Goal: Task Accomplishment & Management: Complete application form

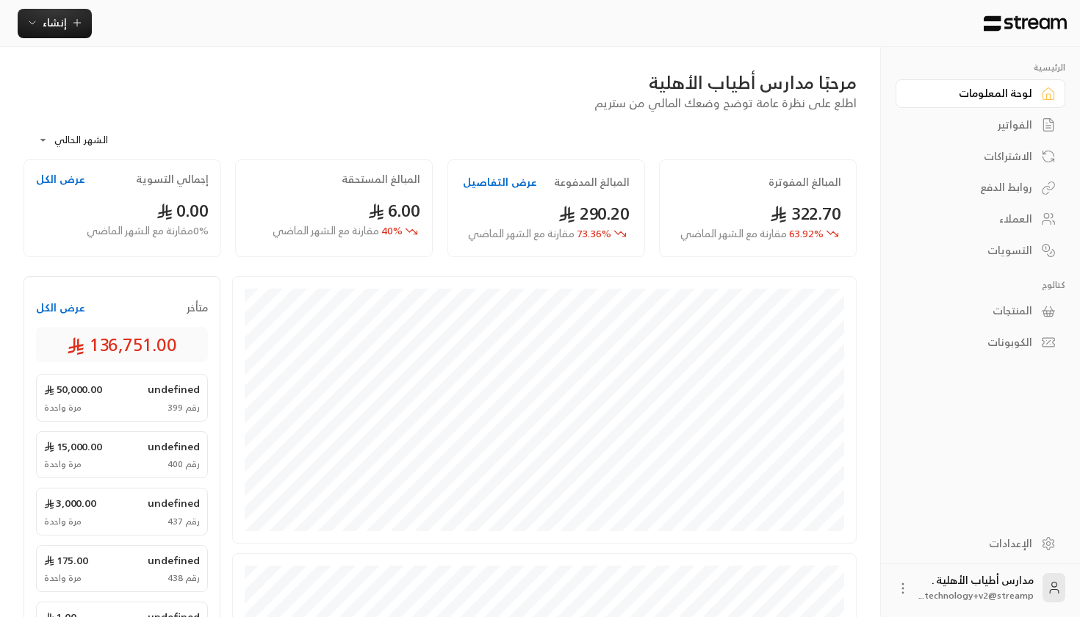
click at [82, 45] on div "إنشاء" at bounding box center [443, 23] width 886 height 47
click at [62, 32] on span "إنشاء" at bounding box center [55, 22] width 24 height 18
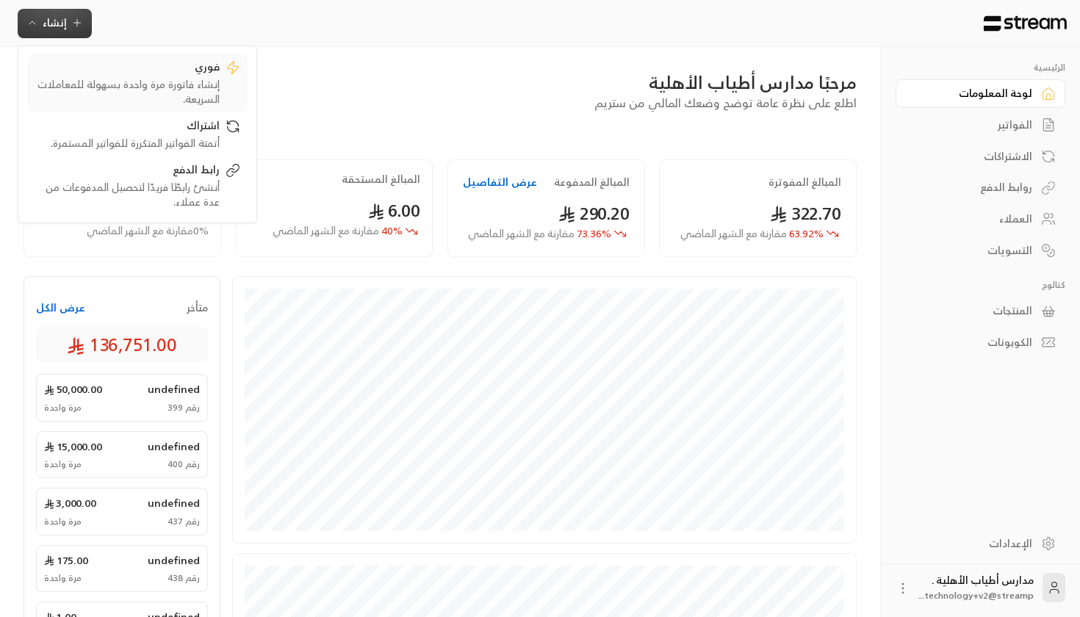
click at [176, 102] on div "إنشاء فاتورة مرة واحدة بسهولة للمعاملات السريعة." at bounding box center [127, 91] width 185 height 29
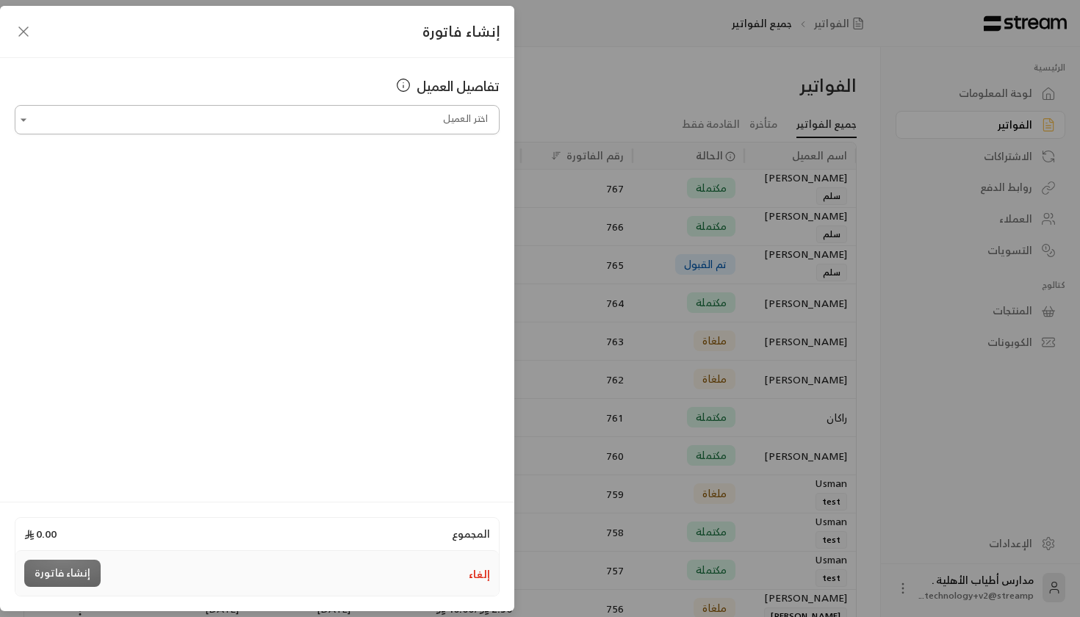
click at [381, 134] on div "تفاصيل العميل اختر العميل اختر العميل" at bounding box center [257, 277] width 514 height 439
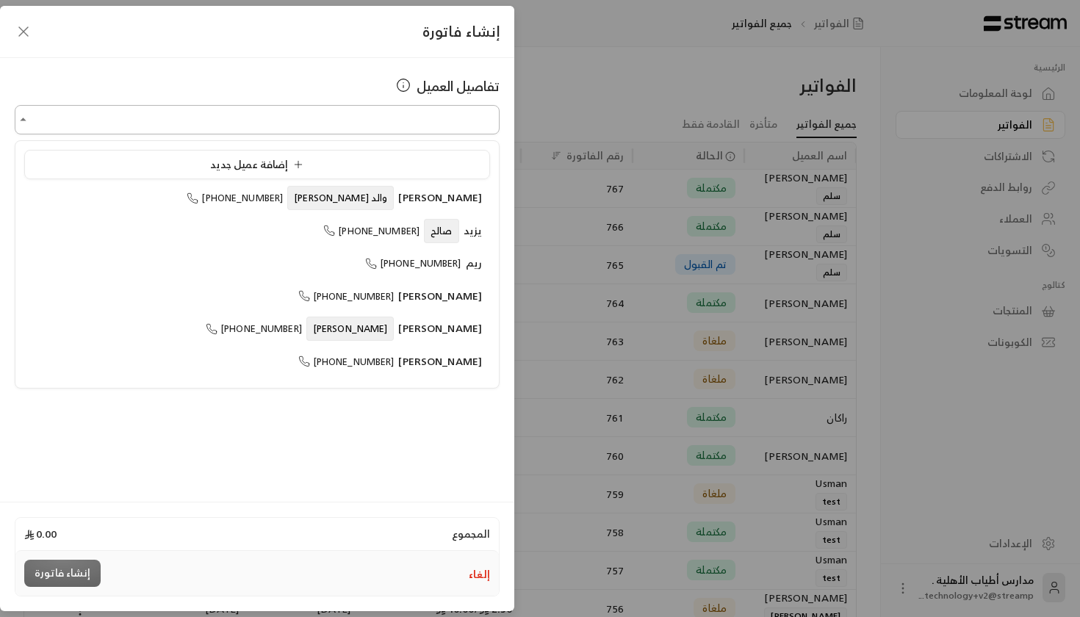
click at [380, 117] on input "اختر العميل" at bounding box center [257, 120] width 485 height 26
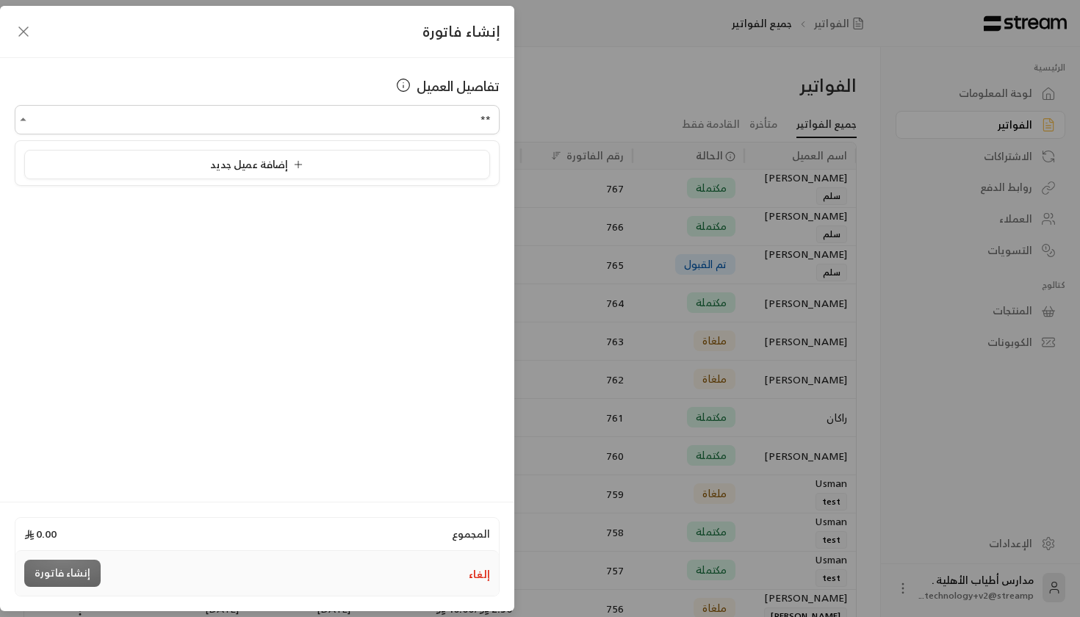
type input "*"
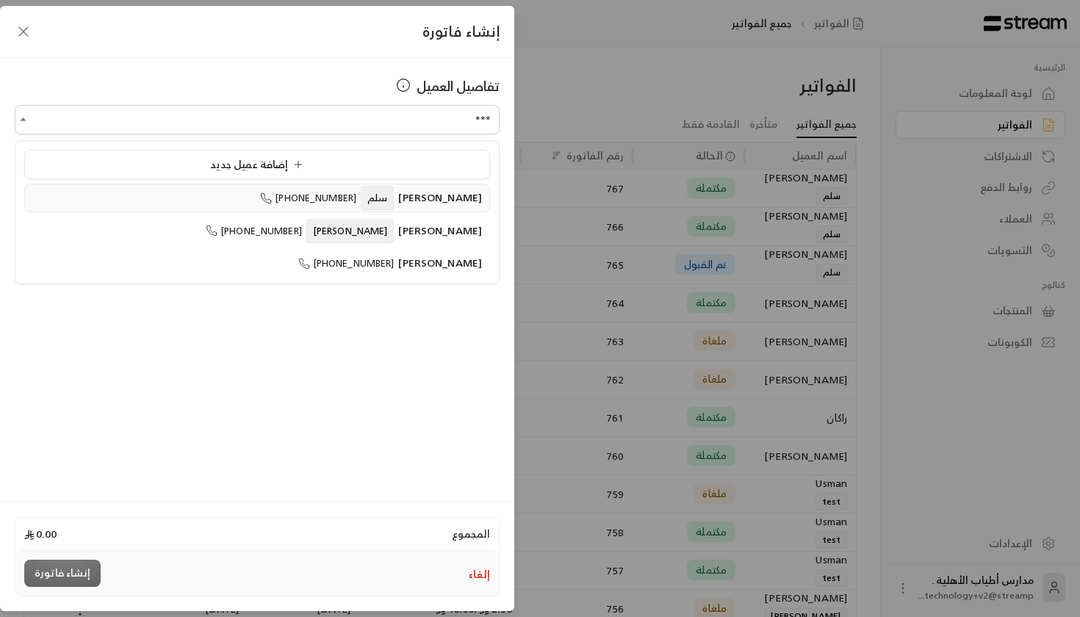
click at [356, 200] on span "+966596995502" at bounding box center [308, 198] width 96 height 17
type input "**********"
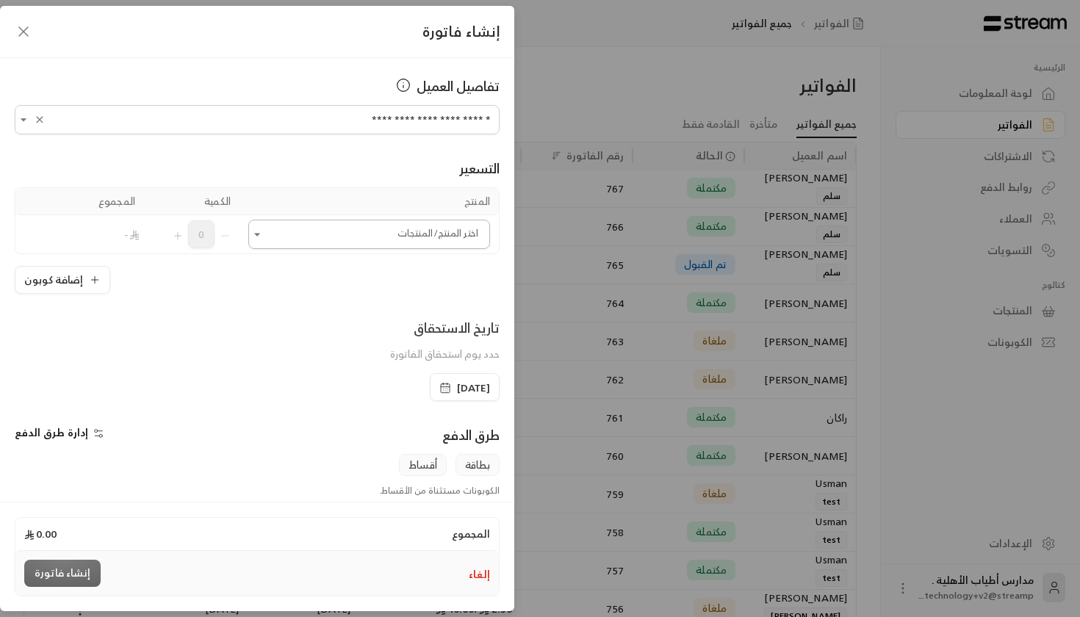
click at [255, 238] on icon "Open" at bounding box center [257, 234] width 15 height 15
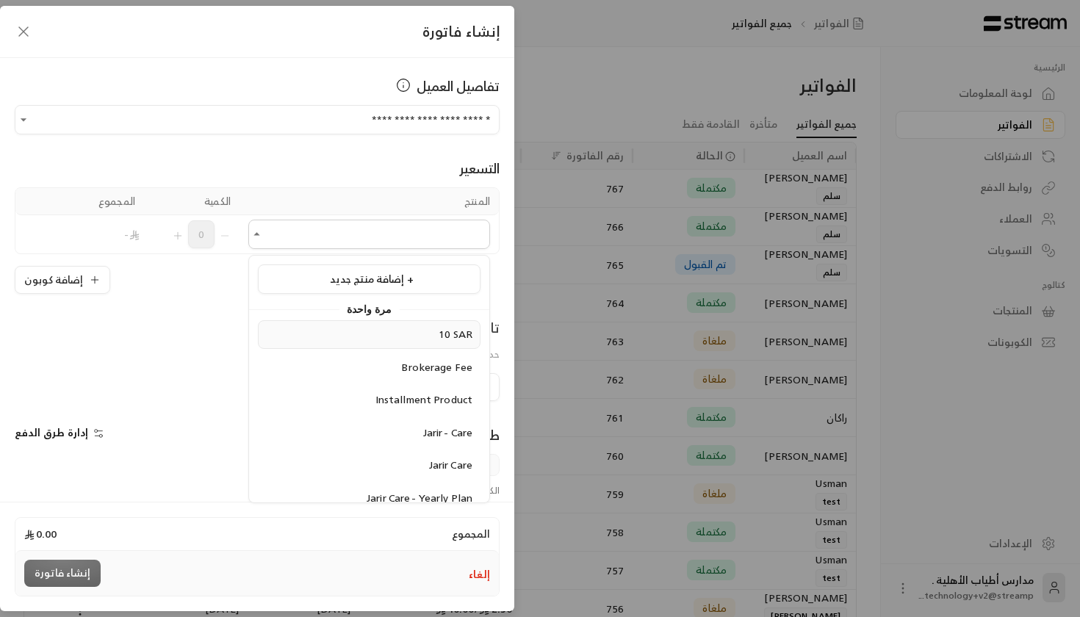
click at [345, 337] on div "10 SAR" at bounding box center [369, 334] width 206 height 15
type input "******"
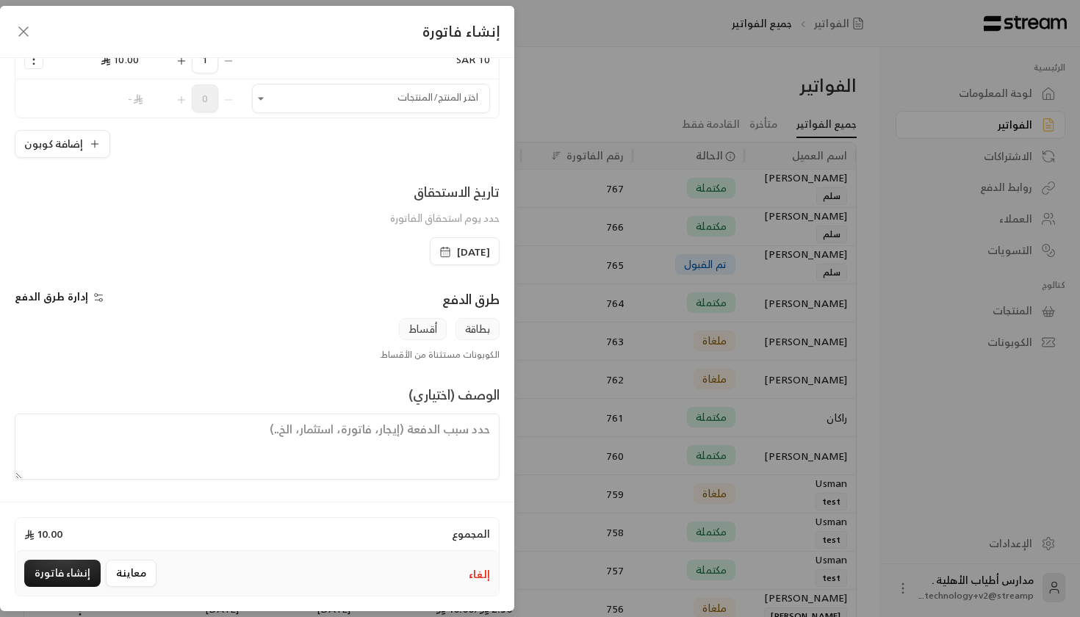
scroll to position [175, 0]
click at [457, 249] on span "9/09/2025" at bounding box center [473, 252] width 33 height 15
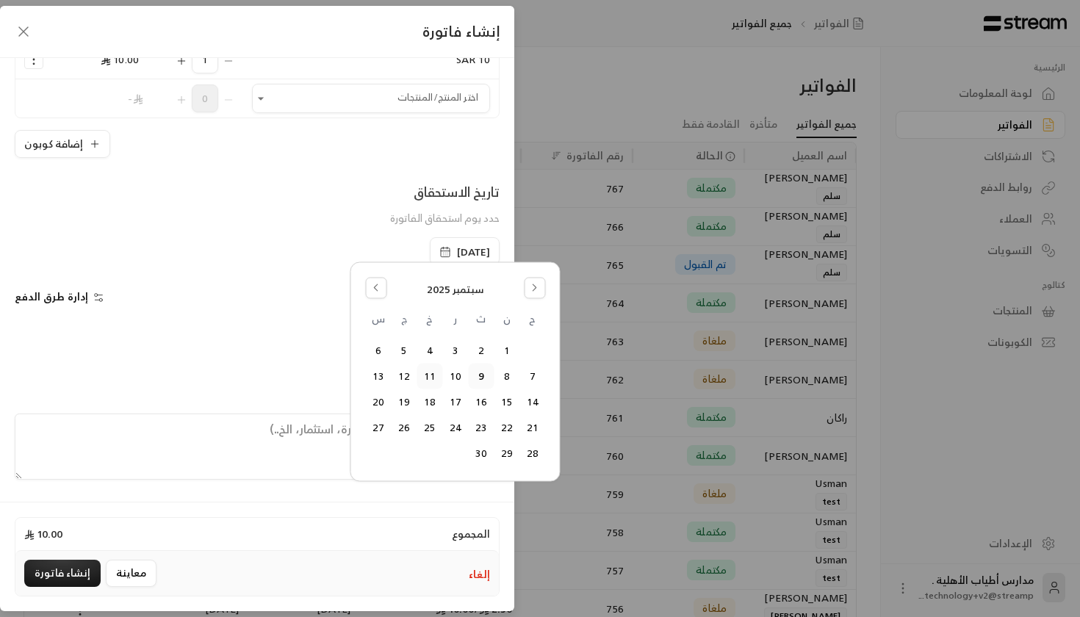
click at [428, 378] on button "11" at bounding box center [429, 376] width 24 height 24
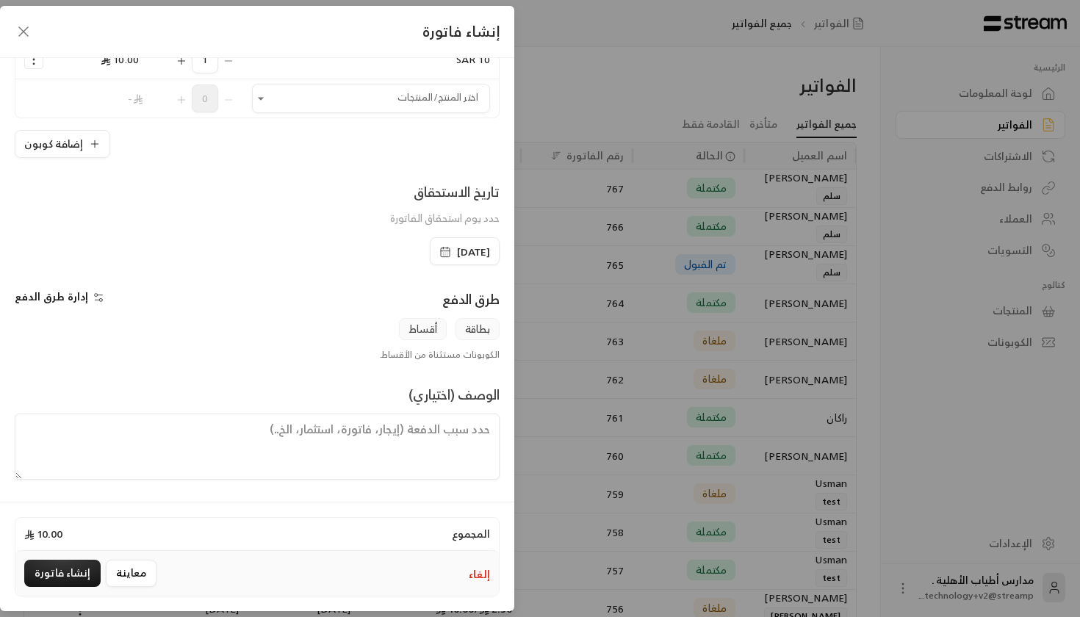
click at [7, 280] on div "**********" at bounding box center [257, 277] width 514 height 439
click at [460, 241] on div "11/09/2025" at bounding box center [465, 251] width 70 height 28
click at [457, 252] on span "11/09/2025" at bounding box center [473, 252] width 33 height 15
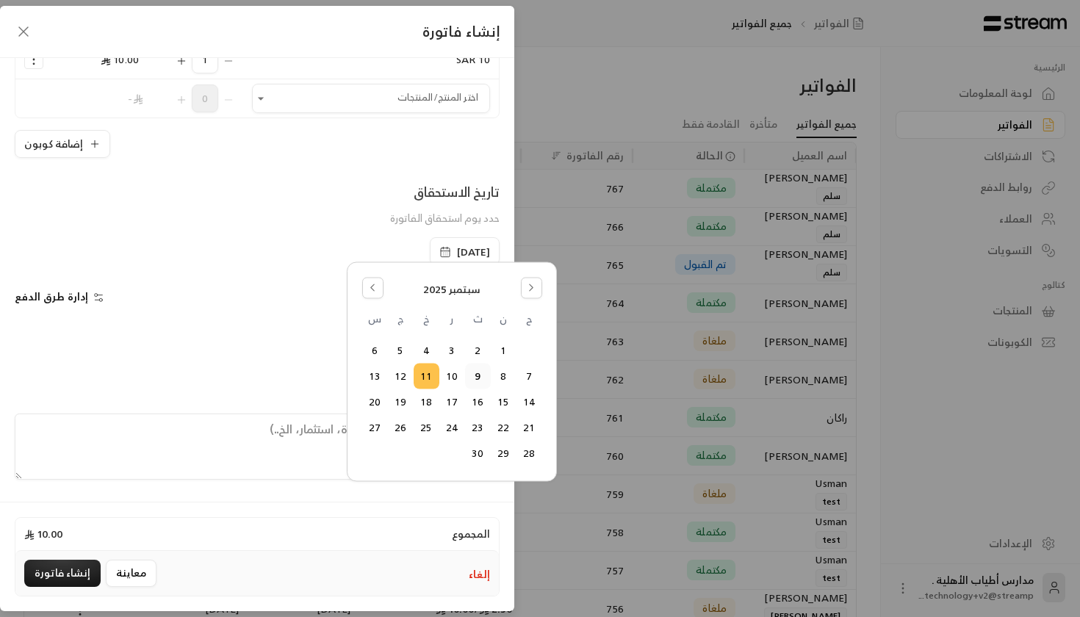
click at [478, 373] on button "9" at bounding box center [478, 376] width 24 height 24
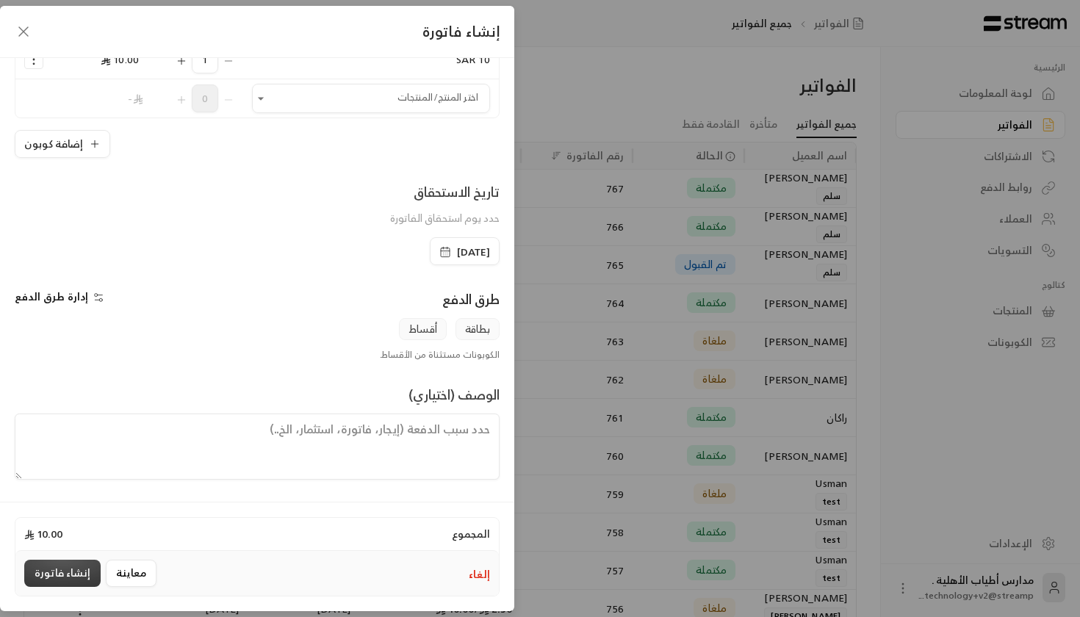
click at [69, 567] on button "إنشاء فاتورة" at bounding box center [62, 573] width 76 height 27
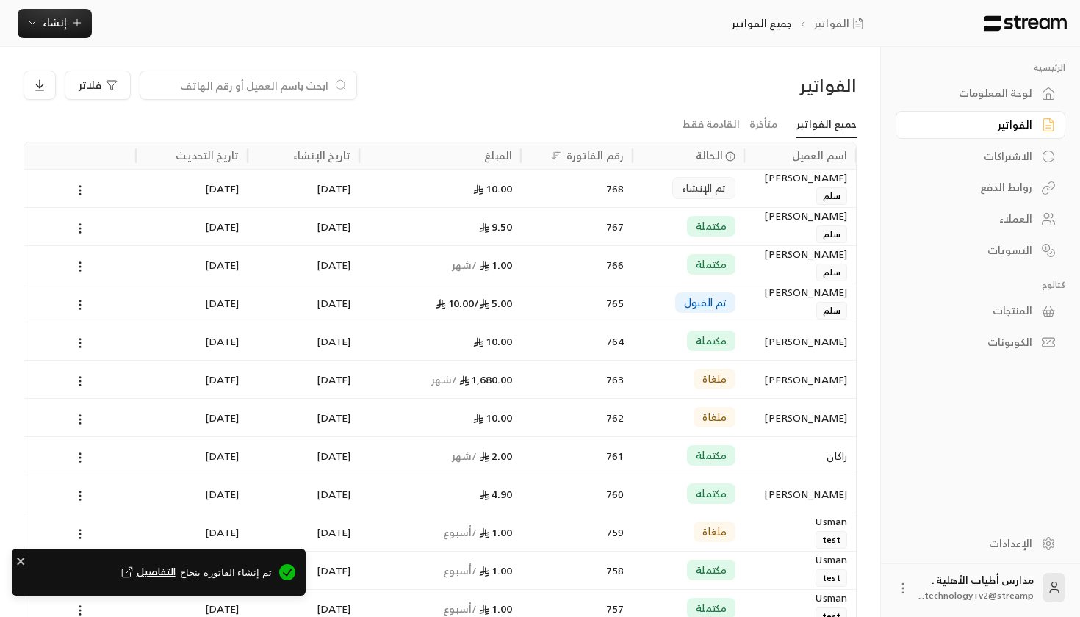
click at [533, 169] on div "768" at bounding box center [577, 188] width 112 height 38
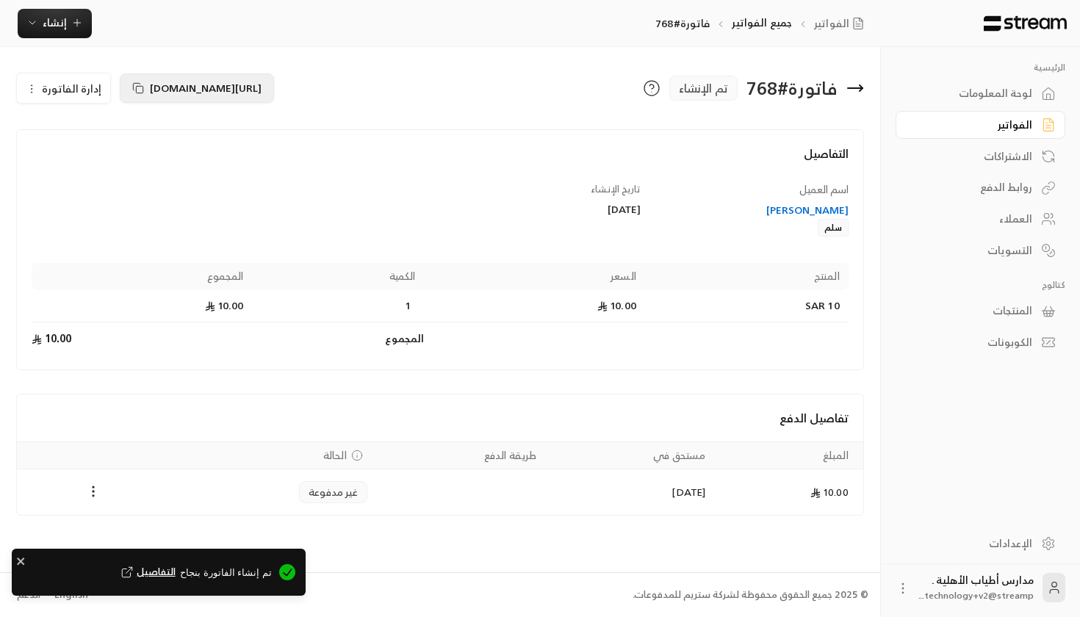
click at [166, 90] on span "https://streampay.sa/s/JTxaw" at bounding box center [206, 88] width 112 height 18
click at [124, 87] on button "https://streampay.sa/s/JTxaw" at bounding box center [197, 87] width 154 height 29
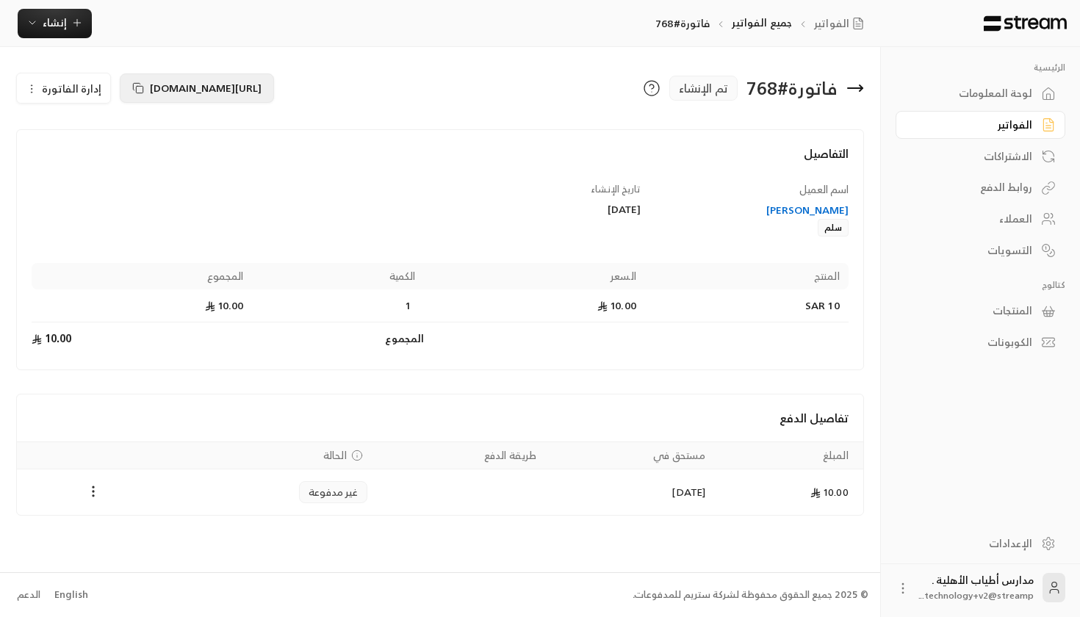
click at [134, 91] on icon at bounding box center [138, 88] width 12 height 12
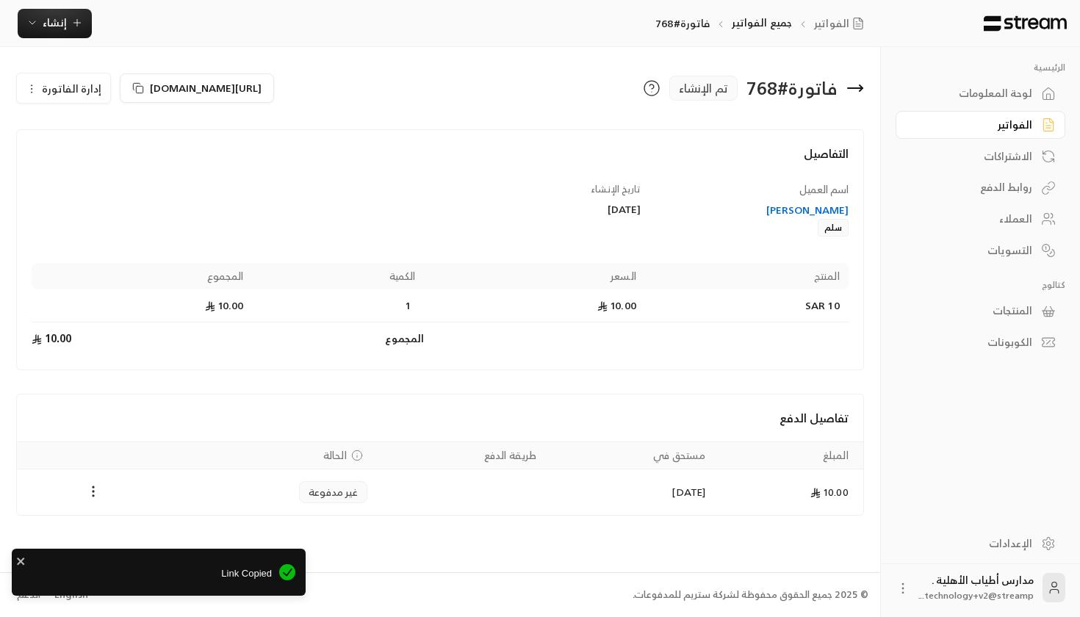
click at [1005, 342] on div "الكوبونات" at bounding box center [973, 342] width 118 height 15
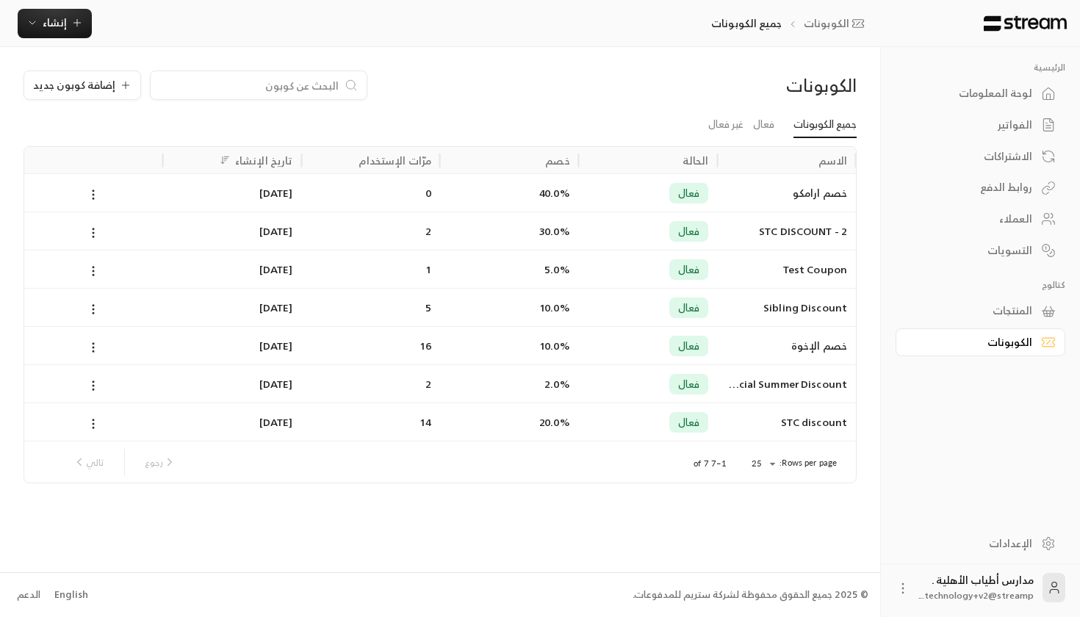
click at [1064, 315] on link "المنتجات" at bounding box center [981, 311] width 170 height 29
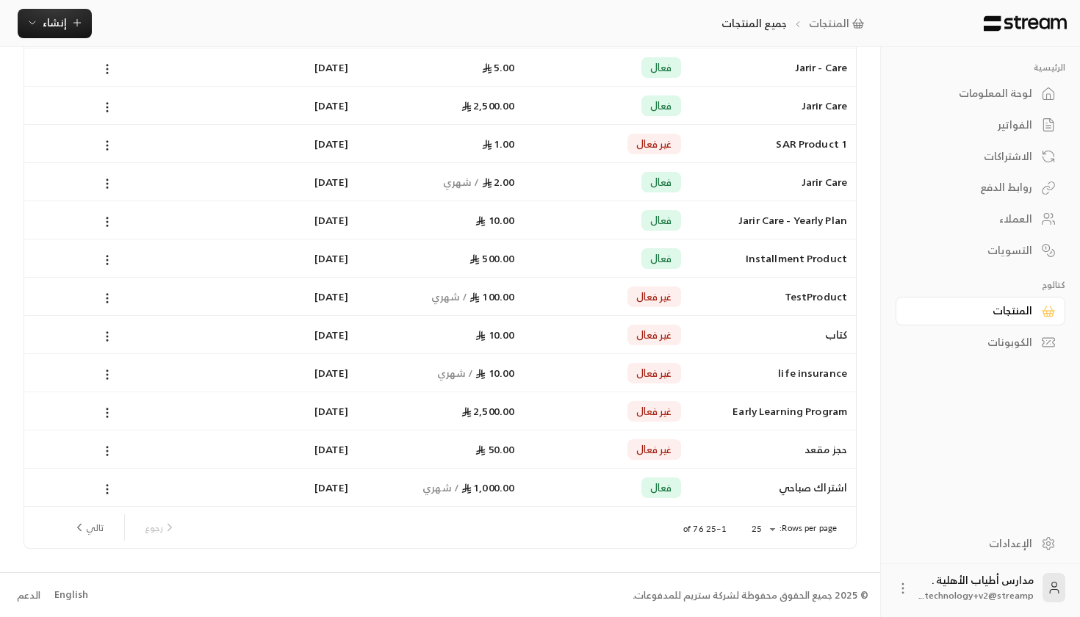
scroll to position [622, 0]
click at [1013, 343] on div "الكوبونات" at bounding box center [973, 342] width 118 height 15
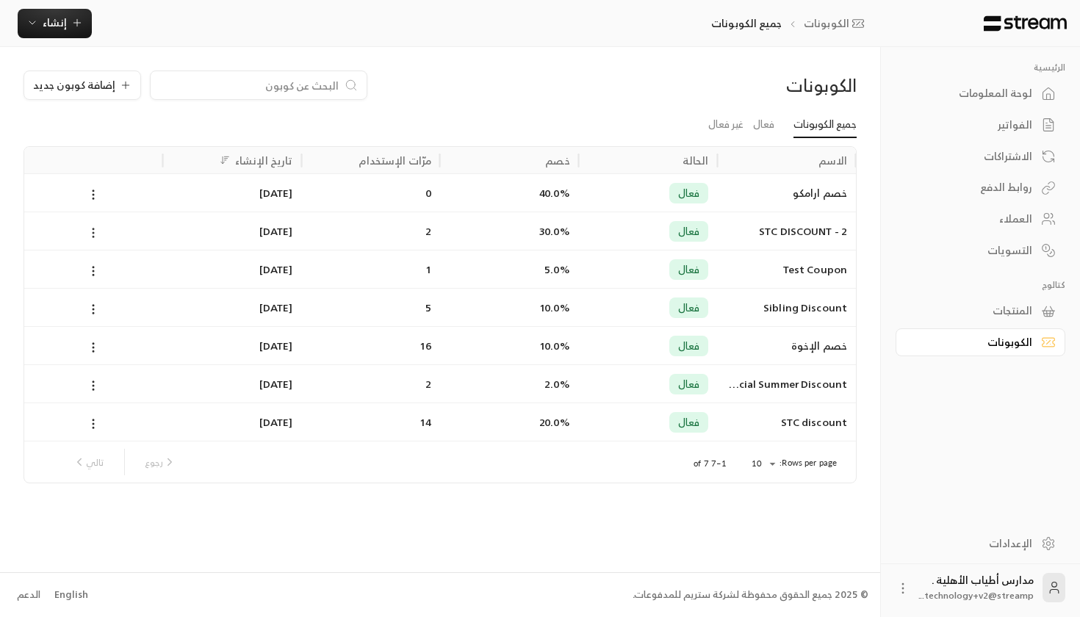
click at [90, 233] on icon at bounding box center [93, 232] width 13 height 13
click at [390, 119] on div at bounding box center [540, 308] width 1080 height 617
click at [995, 536] on div "الإعدادات" at bounding box center [973, 543] width 118 height 15
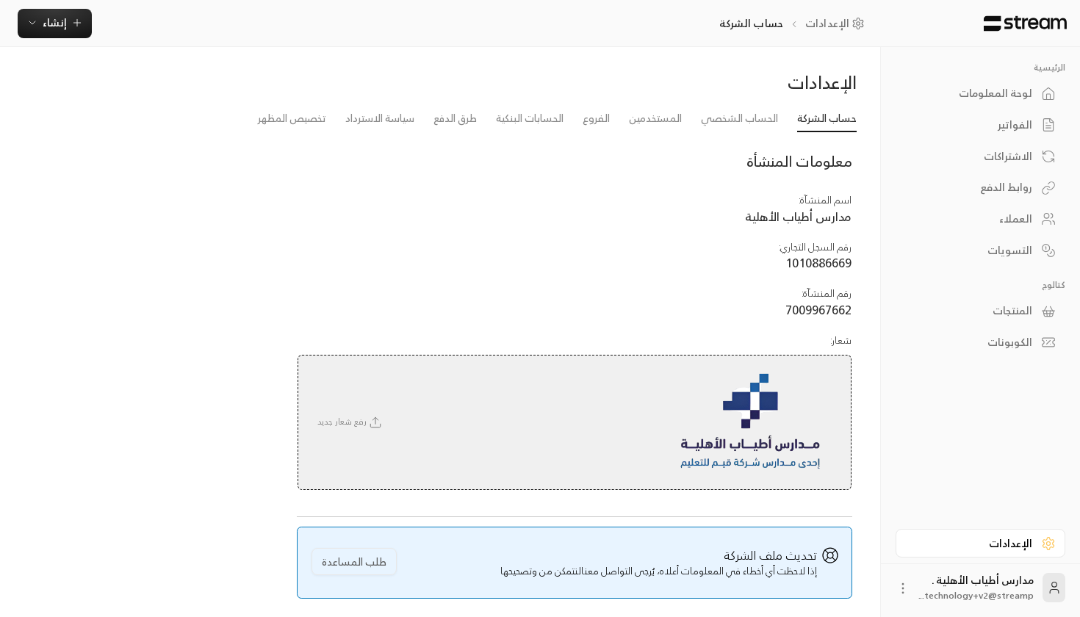
click at [622, 104] on div "الإعدادات" at bounding box center [440, 88] width 848 height 35
click at [639, 137] on div "معلومات المنشأة" at bounding box center [575, 161] width 570 height 50
click at [644, 129] on link "المستخدمين" at bounding box center [655, 119] width 53 height 26
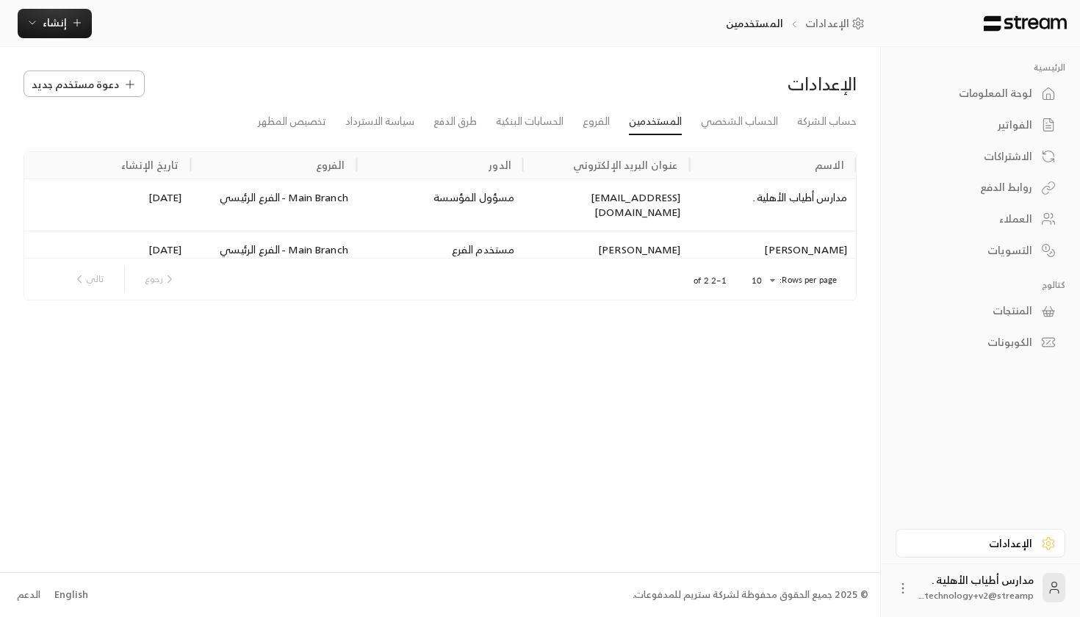
click at [80, 84] on span "دعوة مستخدم جديد" at bounding box center [75, 83] width 87 height 15
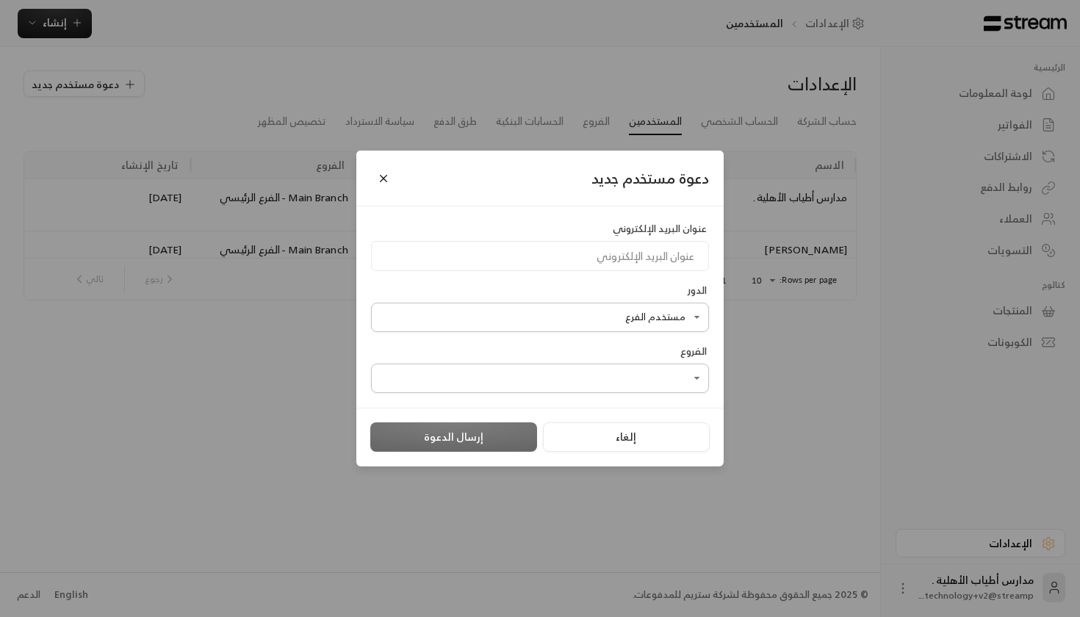
click at [584, 314] on body "الرئيسية لوحة المعلومات الفواتير الاشتراكات روابط الدفع العملاء التسويات كتالوج…" at bounding box center [540, 308] width 1080 height 617
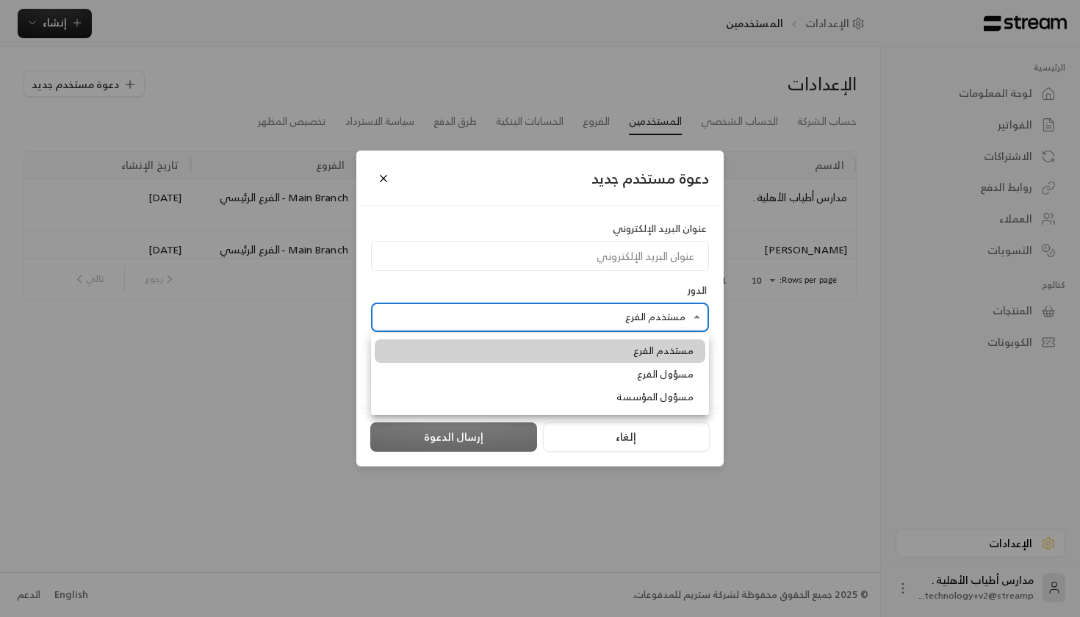
click at [533, 271] on div at bounding box center [540, 308] width 1080 height 617
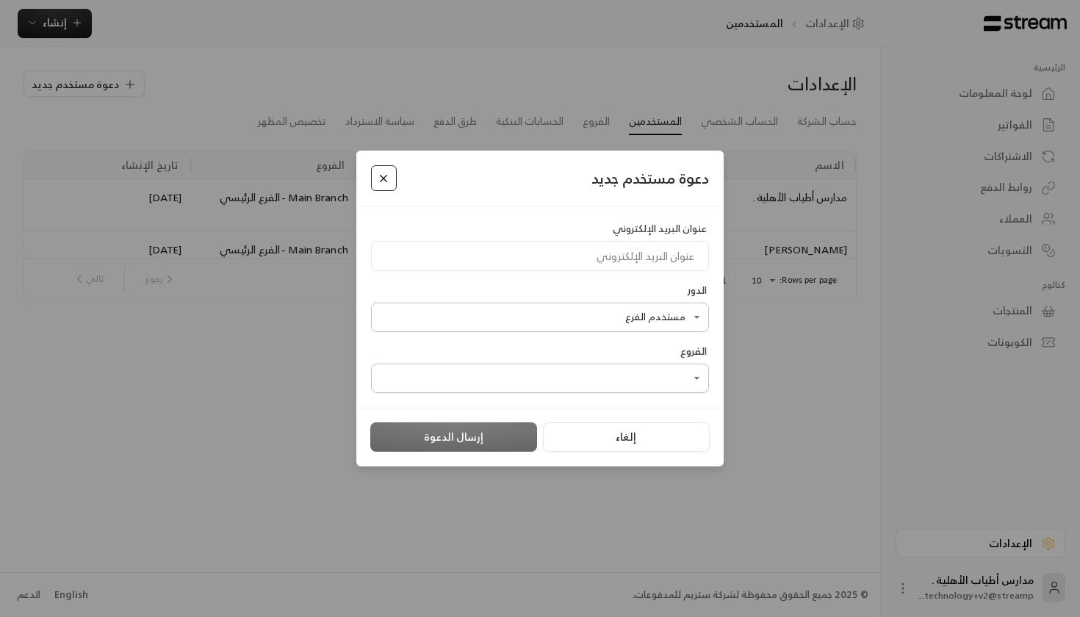
click at [375, 178] on button "Close" at bounding box center [384, 178] width 26 height 26
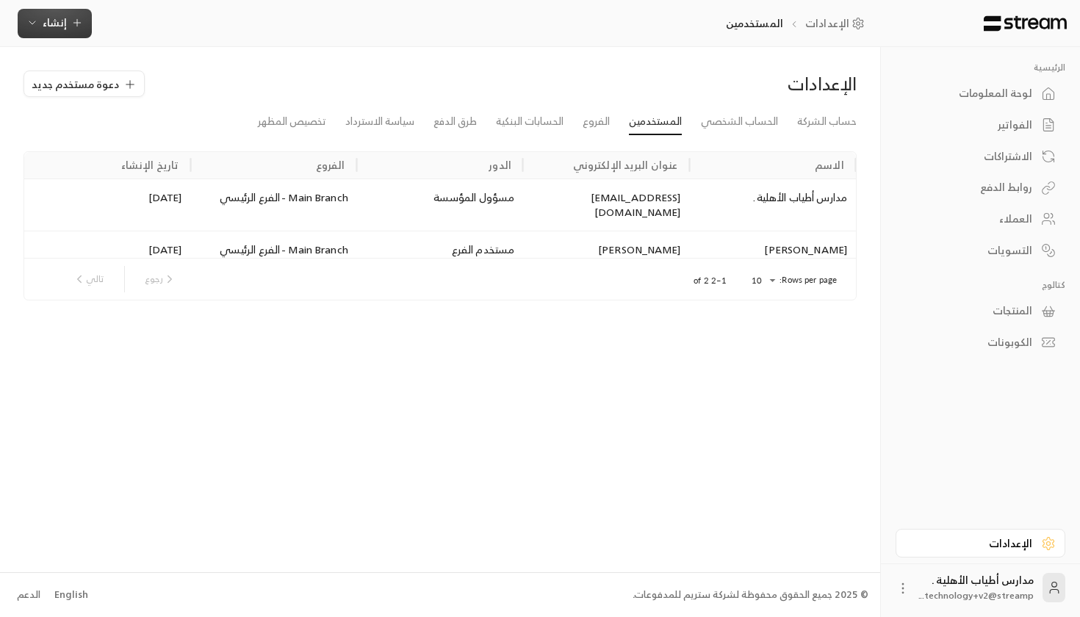
click at [62, 19] on span "إنشاء" at bounding box center [55, 22] width 24 height 18
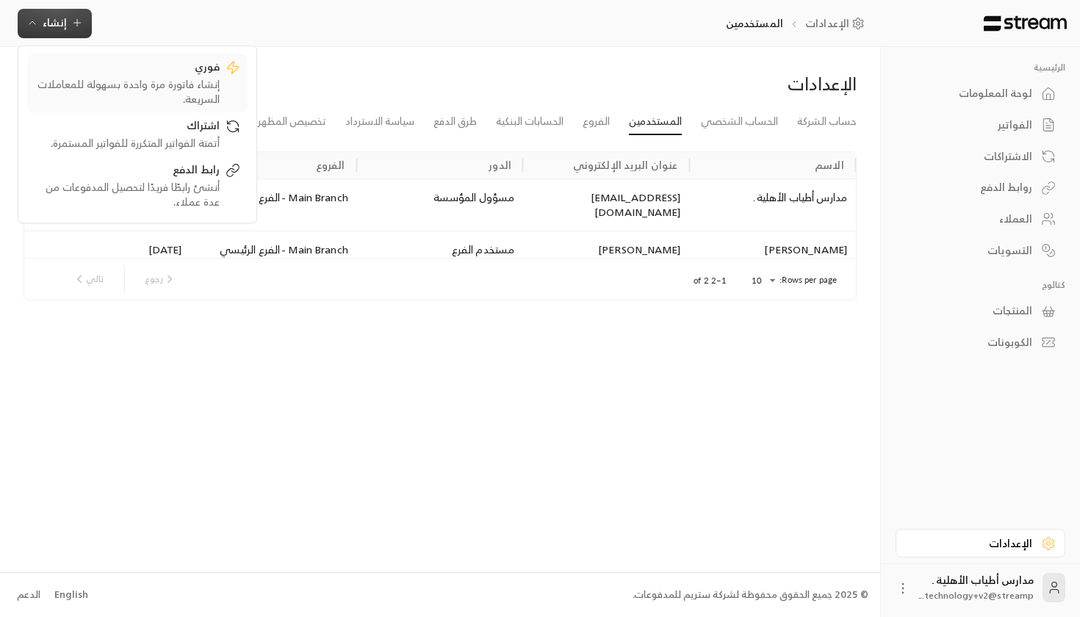
click at [157, 88] on div "إنشاء فاتورة مرة واحدة بسهولة للمعاملات السريعة." at bounding box center [127, 91] width 185 height 29
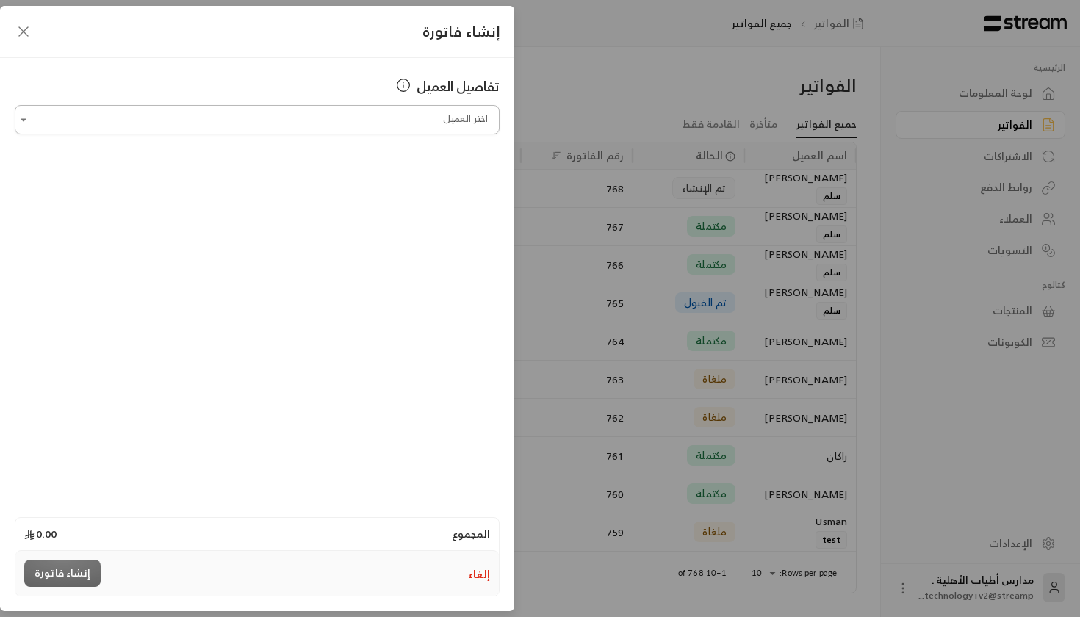
click at [342, 126] on input "اختر العميل" at bounding box center [257, 120] width 485 height 26
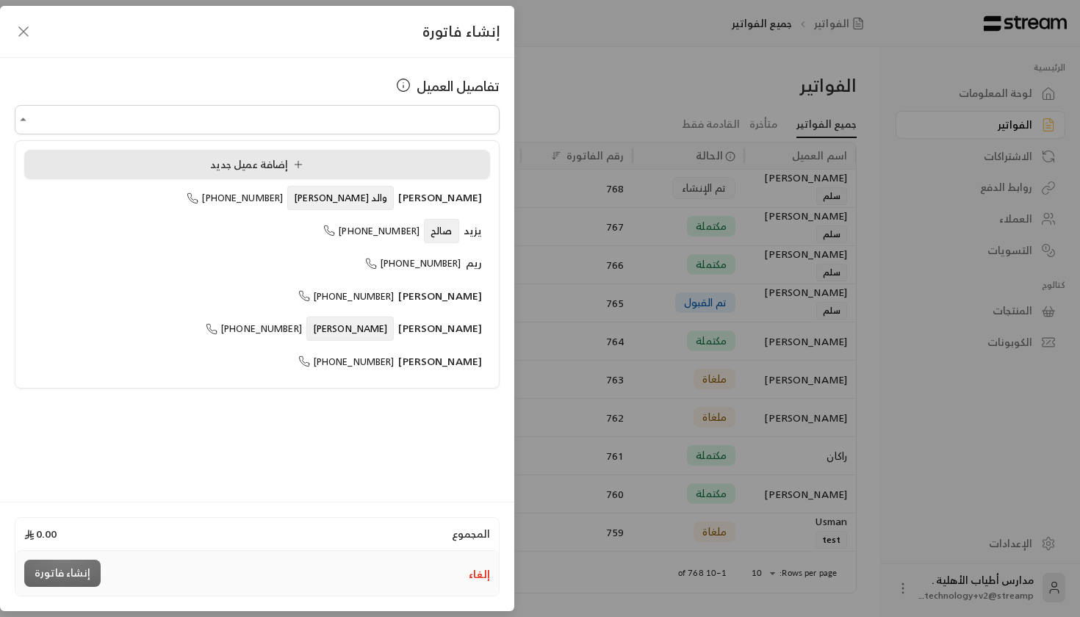
click at [273, 170] on span "إضافة عميل جديد" at bounding box center [259, 164] width 99 height 18
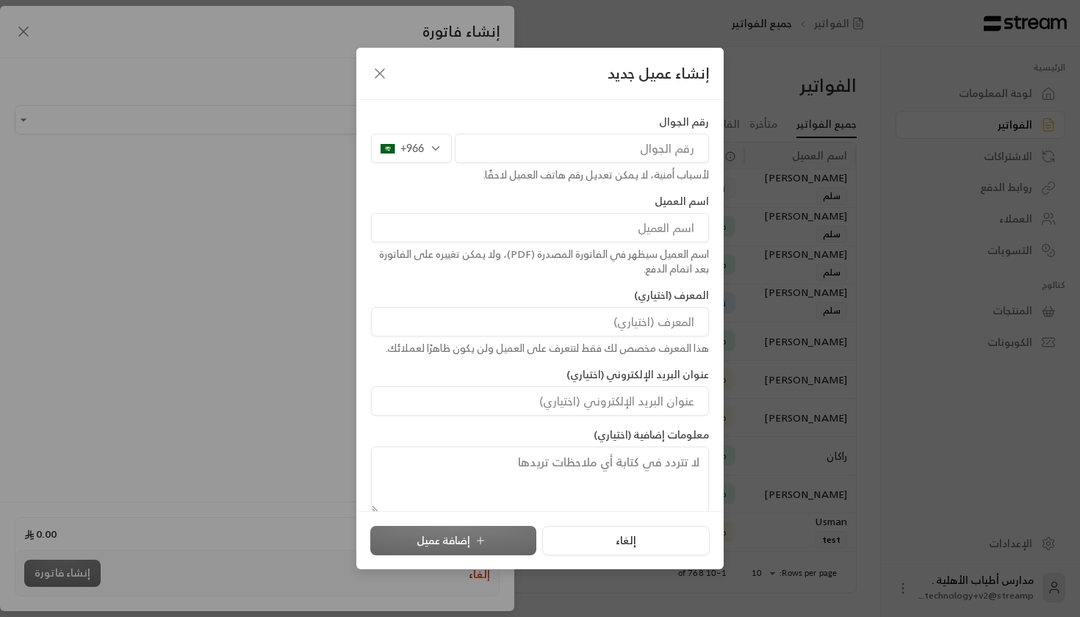
click at [358, 75] on div "إنشاء عميل جديد" at bounding box center [539, 74] width 367 height 52
click at [381, 73] on icon "button" at bounding box center [380, 74] width 18 height 18
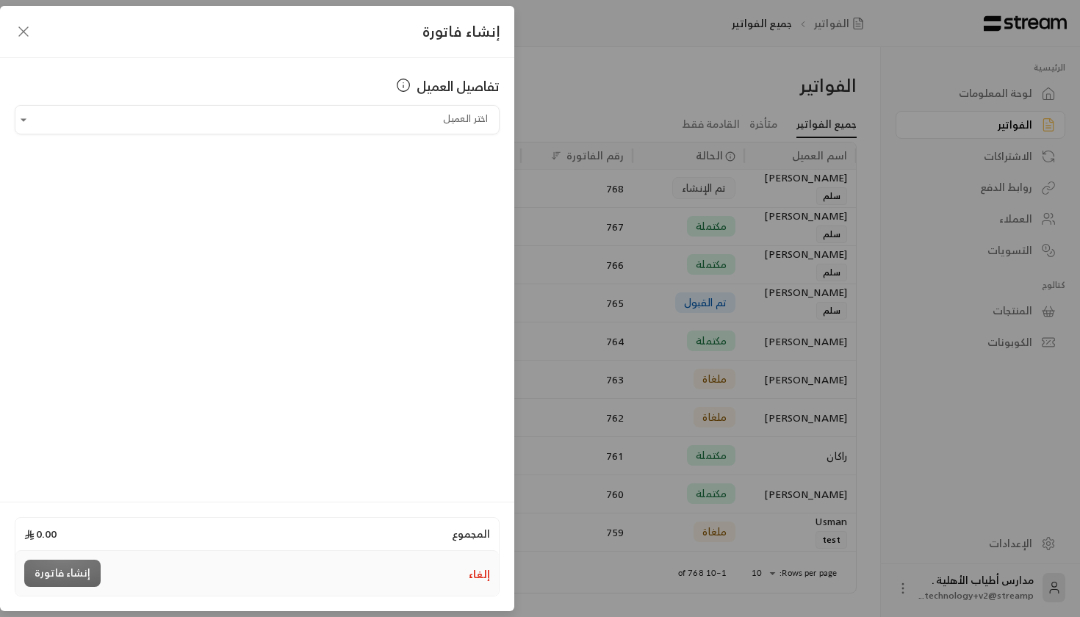
click at [21, 26] on icon "button" at bounding box center [24, 32] width 18 height 18
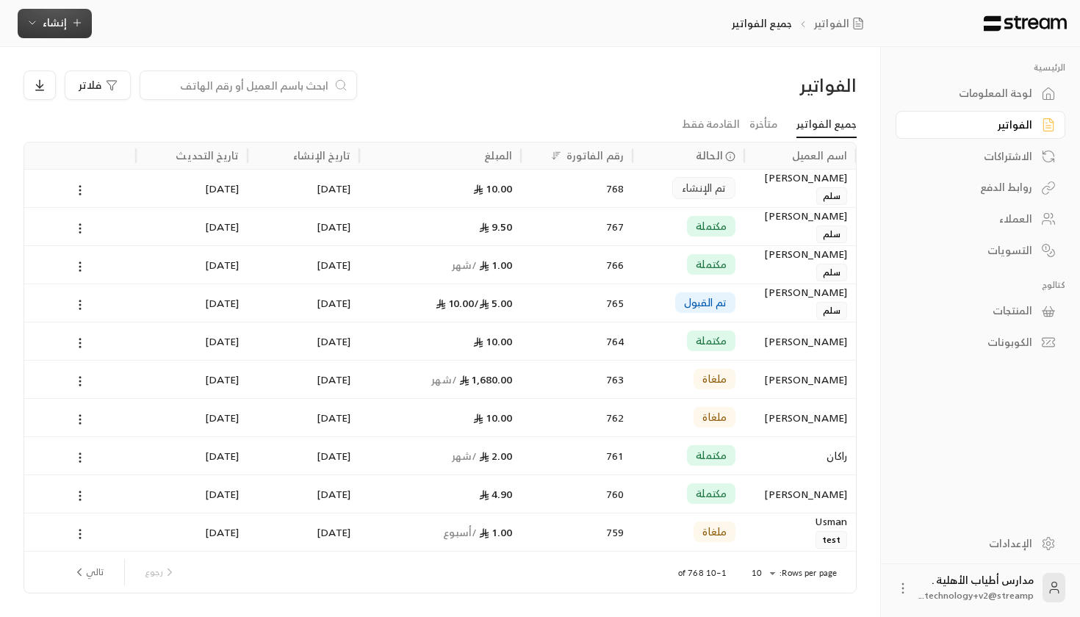
click at [60, 22] on span "إنشاء" at bounding box center [55, 22] width 24 height 18
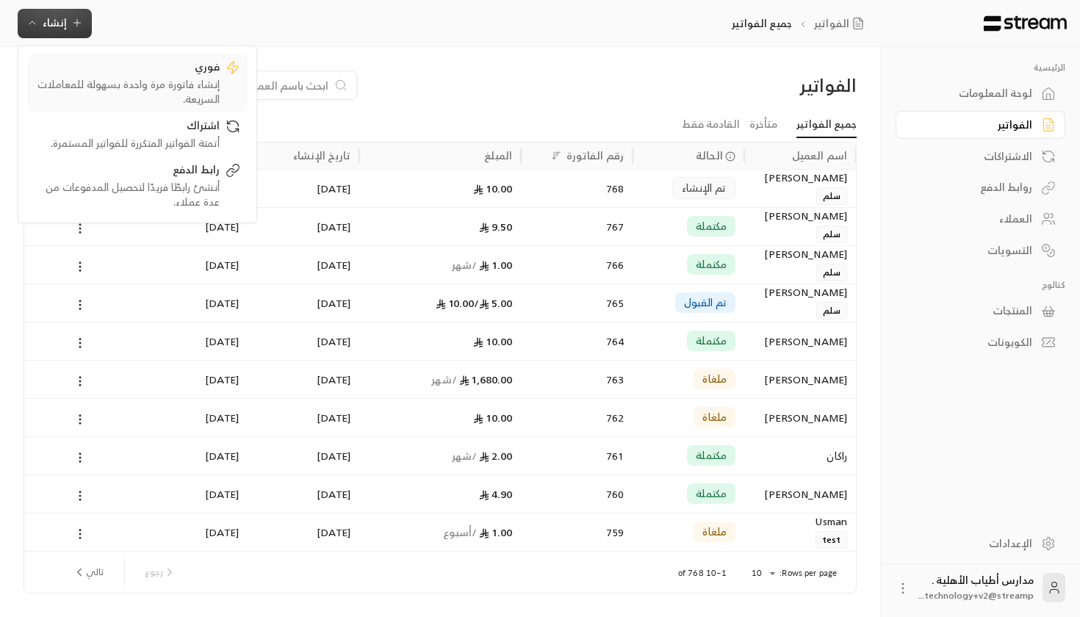
click at [193, 71] on div "فوري" at bounding box center [127, 69] width 185 height 18
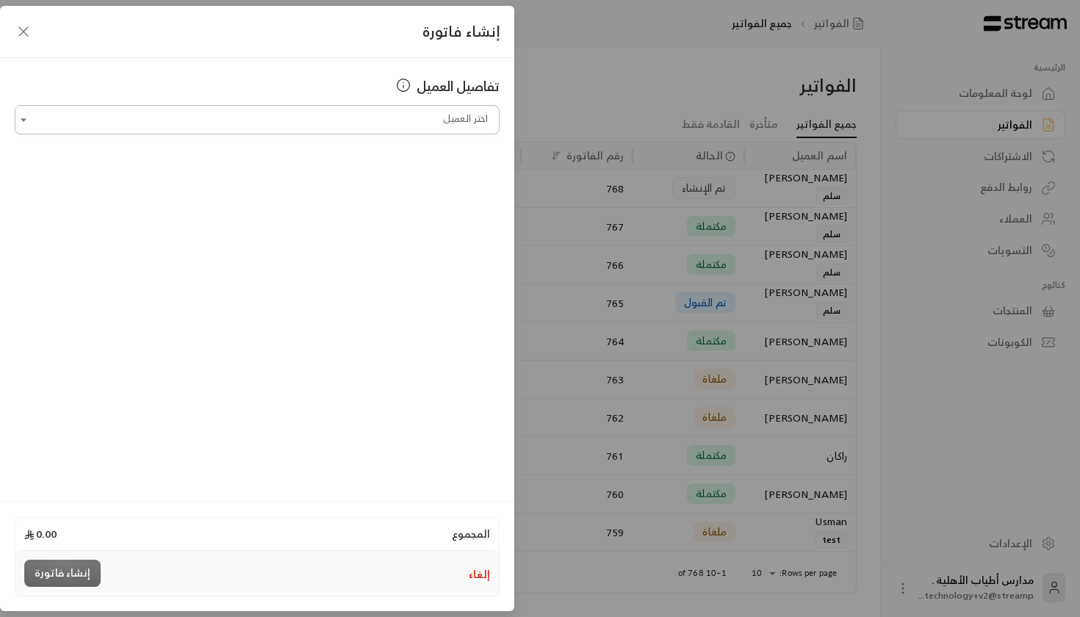
click at [342, 113] on input "اختر العميل" at bounding box center [257, 120] width 485 height 26
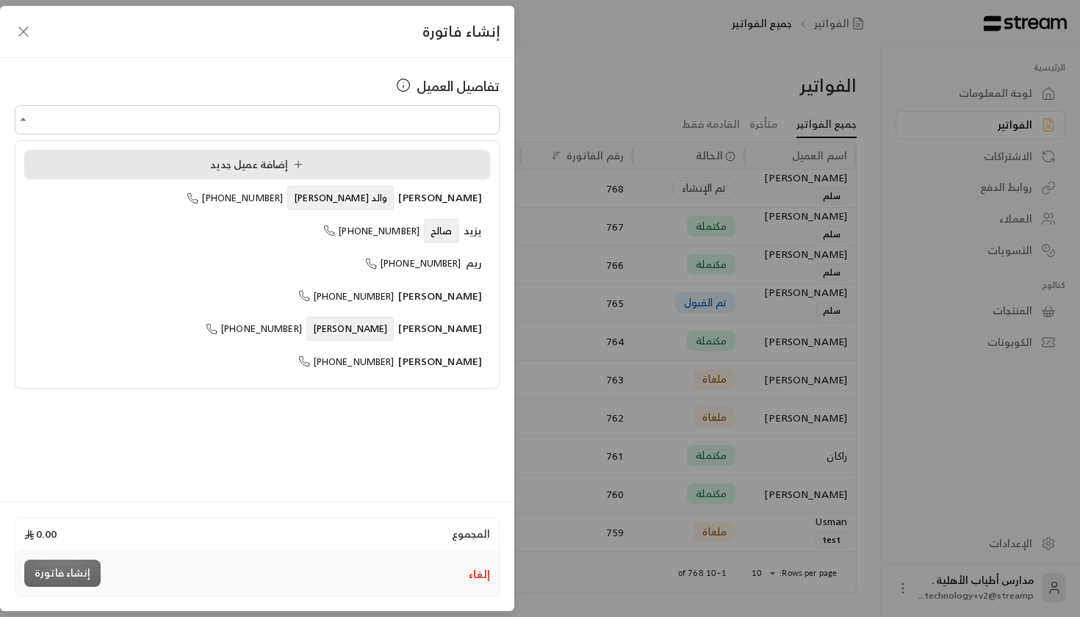
click at [371, 178] on li "إضافة عميل جديد" at bounding box center [257, 164] width 466 height 29
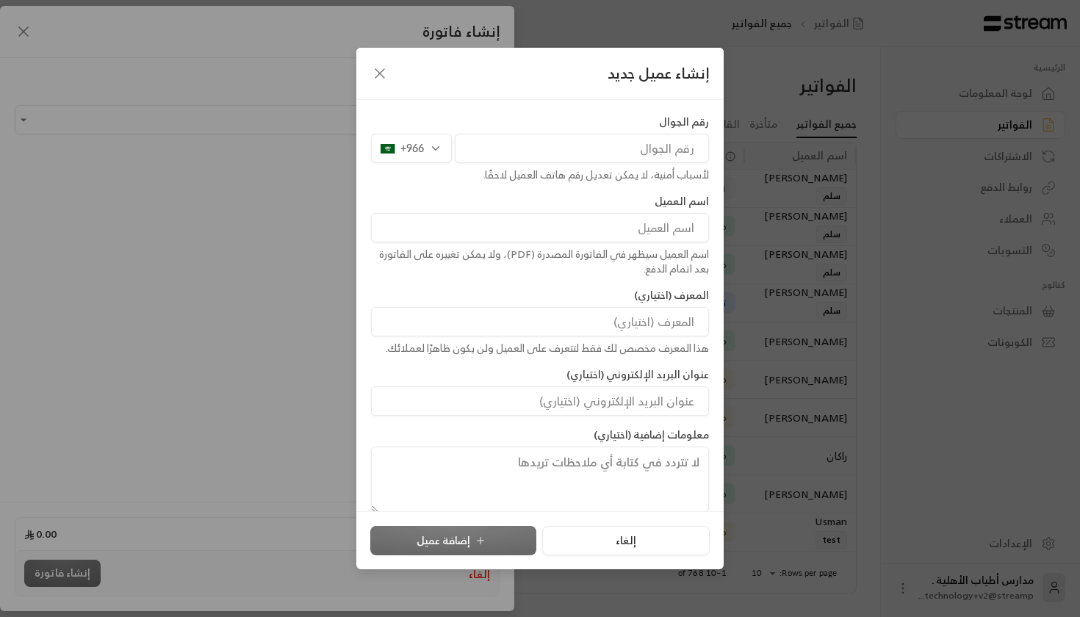
click at [655, 168] on div "لأسباب أمنية، لا يمكن تعديل رقم هاتف العميل لاحقًا." at bounding box center [540, 175] width 338 height 15
type input "5"
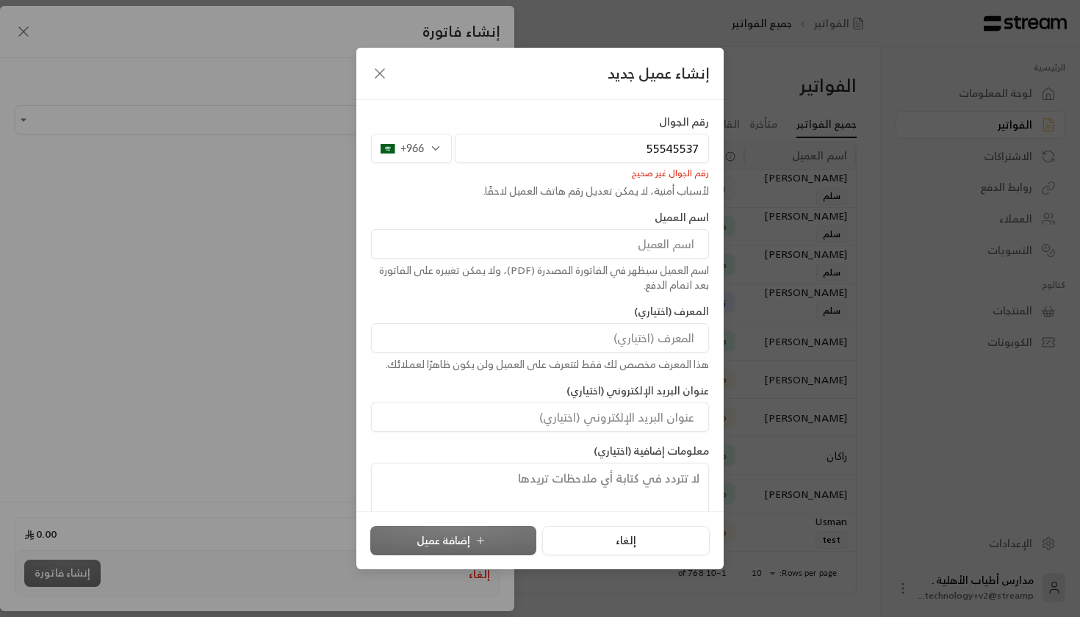
type input "555455377"
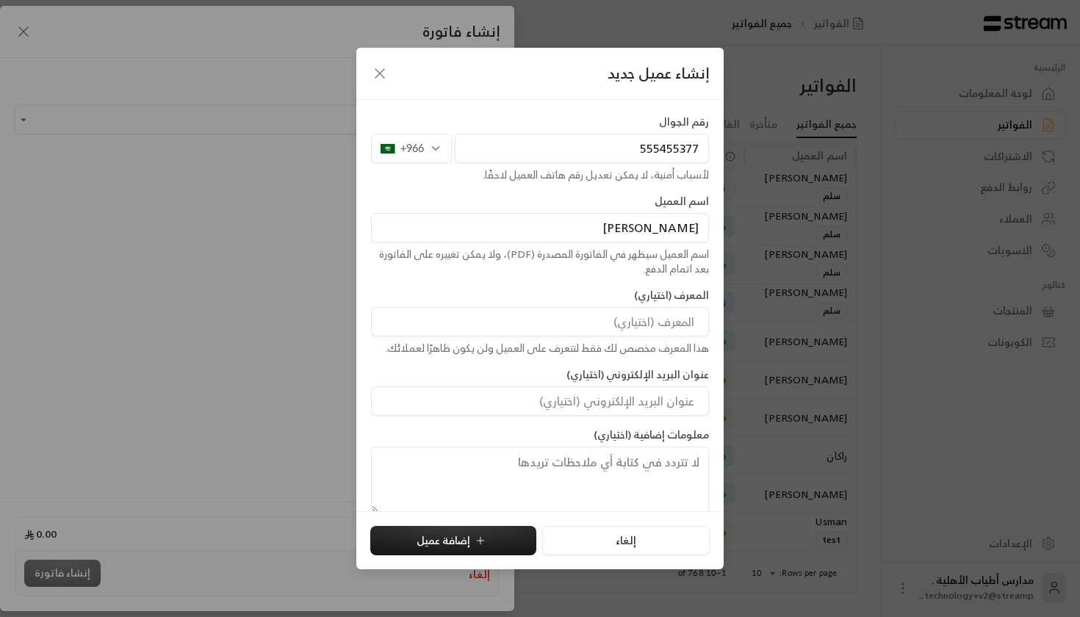
type input "احمد"
click at [611, 306] on div "المعرف (اختياري) هذا المعرف مخصص لك فقط لتتعرف على العميل ولن يكون ظاهرًا لعملا…" at bounding box center [540, 322] width 353 height 68
click at [611, 328] on input at bounding box center [540, 321] width 338 height 29
click at [654, 223] on input "احمد" at bounding box center [540, 227] width 338 height 29
click at [656, 262] on div "اسم العميل سيظهر في الفاتورة المصدرة (PDF)، ولا يمكن تغييره على الفاتورة بعد ات…" at bounding box center [540, 261] width 338 height 29
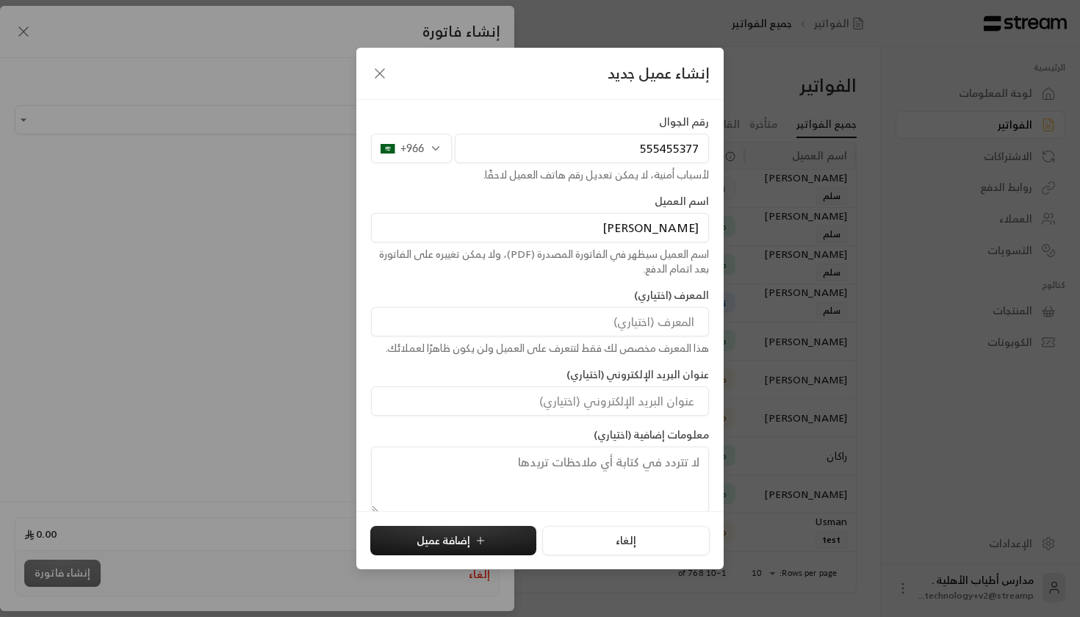
click at [630, 329] on input at bounding box center [540, 321] width 338 height 29
type input "ابو عبدالرحمن"
click at [524, 342] on div "هذا المعرف مخصص لك فقط لتتعرف على العميل ولن يكون ظاهرًا لعملائك." at bounding box center [540, 348] width 338 height 15
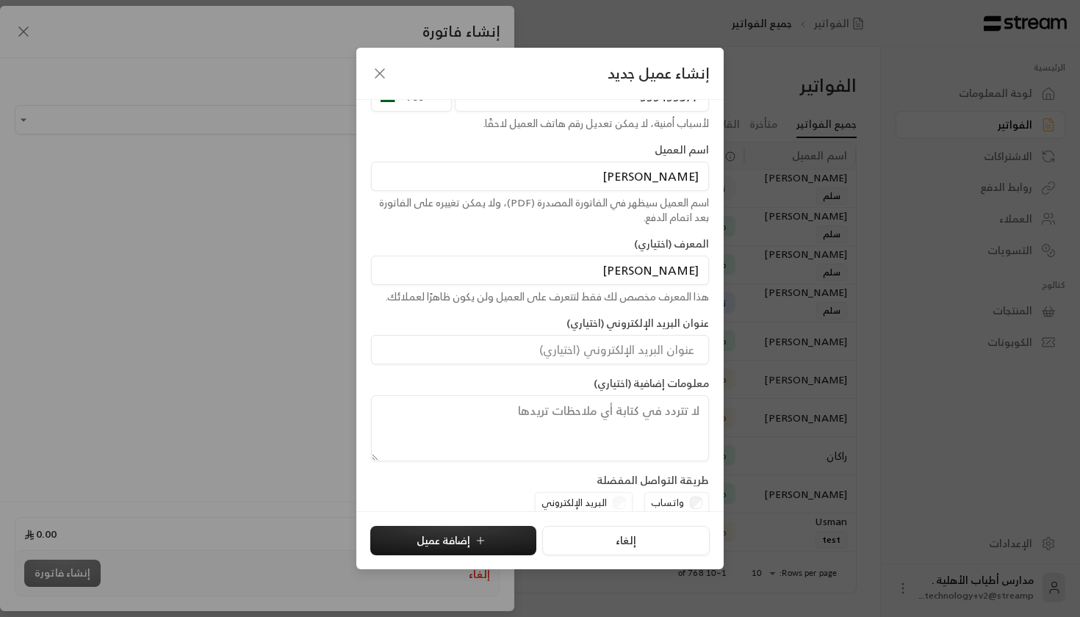
scroll to position [68, 0]
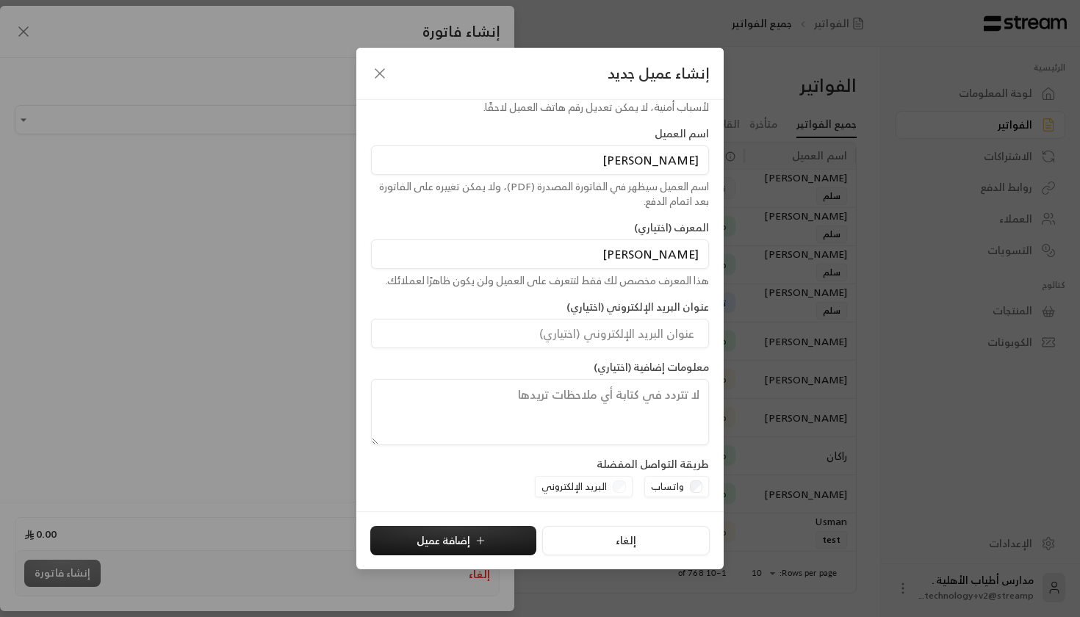
click at [573, 317] on div "عنوان البريد الإلكتروني (اختياري)" at bounding box center [540, 324] width 353 height 48
click at [558, 386] on textarea at bounding box center [540, 412] width 338 height 66
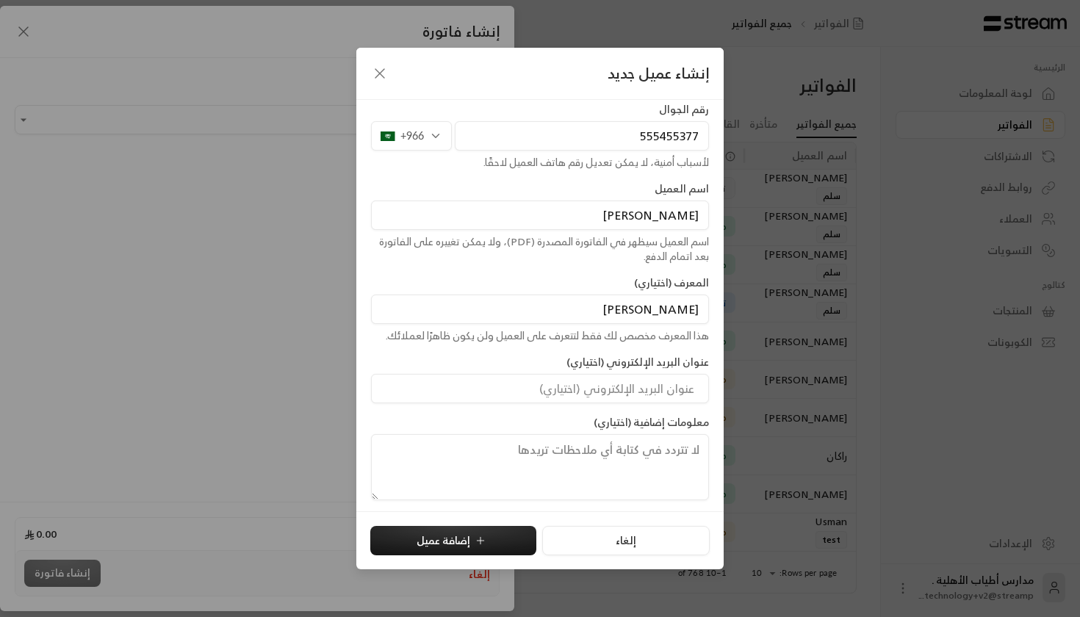
scroll to position [8, 0]
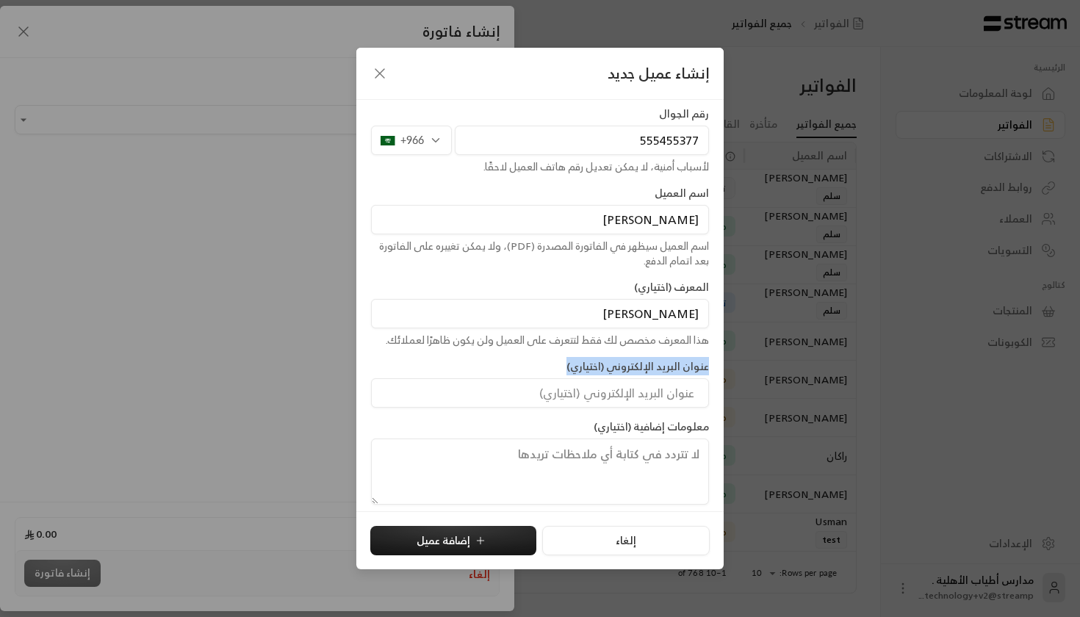
drag, startPoint x: 567, startPoint y: 362, endPoint x: 707, endPoint y: 369, distance: 140.5
click at [707, 369] on div "عنوان البريد الإلكتروني (اختياري)" at bounding box center [540, 383] width 353 height 48
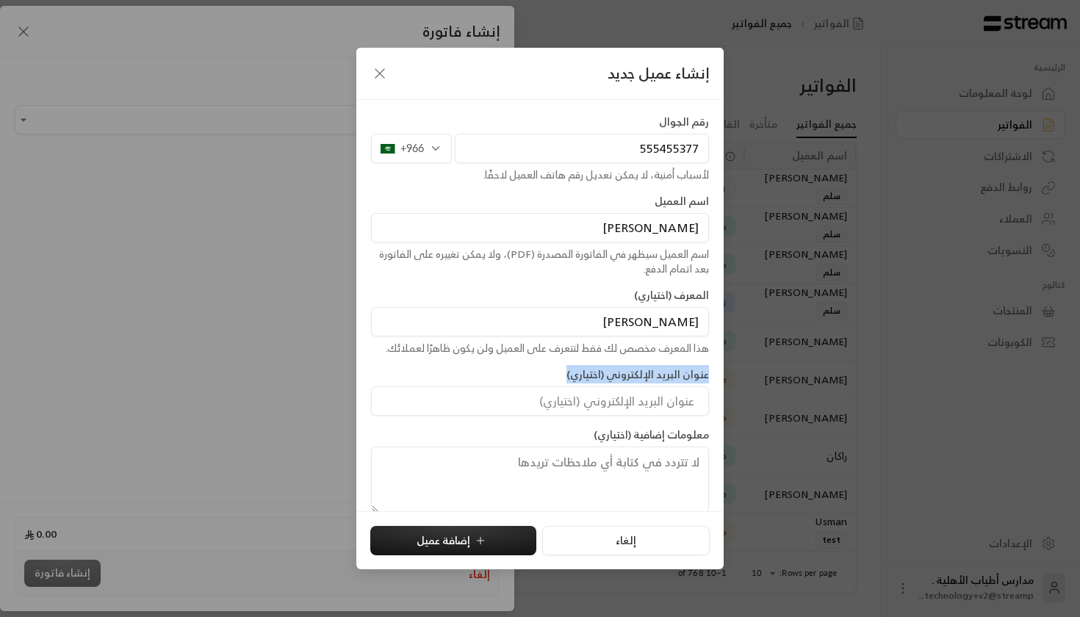
scroll to position [0, 0]
click at [707, 370] on label "عنوان البريد الإلكتروني (اختياري)" at bounding box center [638, 374] width 143 height 15
click at [569, 197] on div "اسم العميل احمد اسم العميل سيظهر في الفاتورة المصدرة (PDF)، ولا يمكن تغييره على…" at bounding box center [540, 235] width 353 height 82
click at [571, 320] on input "ابو عبدالرحمن" at bounding box center [540, 321] width 338 height 29
click at [603, 381] on label "عنوان البريد الإلكتروني (اختياري)" at bounding box center [638, 374] width 143 height 15
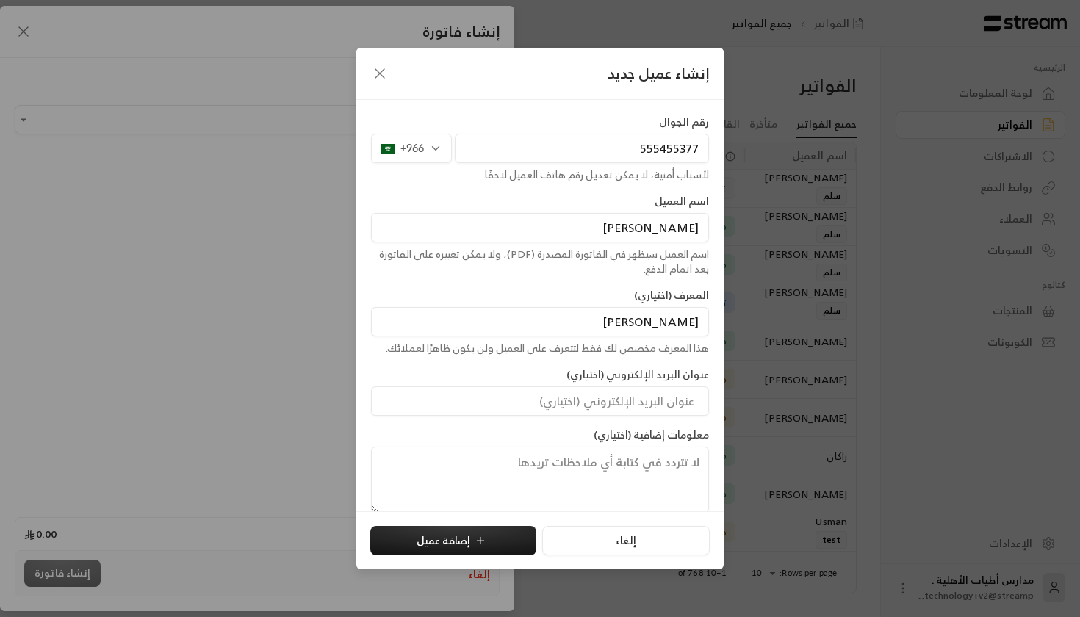
click at [611, 397] on input "البريد الإلكتروني" at bounding box center [540, 400] width 338 height 29
click at [619, 381] on label "عنوان البريد الإلكتروني (اختياري)" at bounding box center [638, 374] width 143 height 15
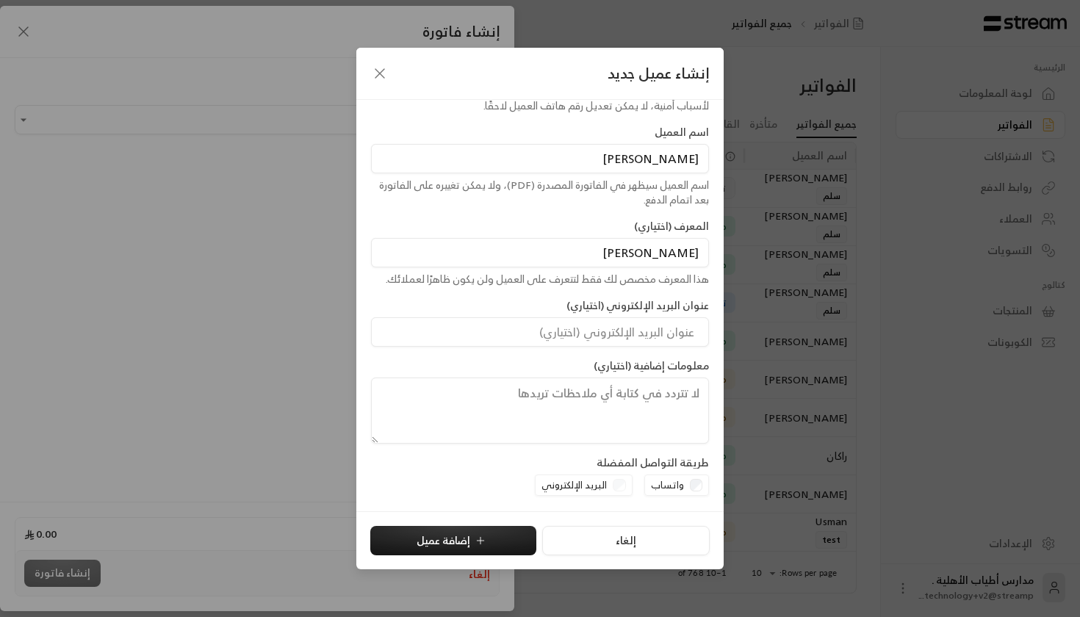
scroll to position [68, 0]
click at [459, 542] on button "إضافة عميل" at bounding box center [453, 540] width 166 height 29
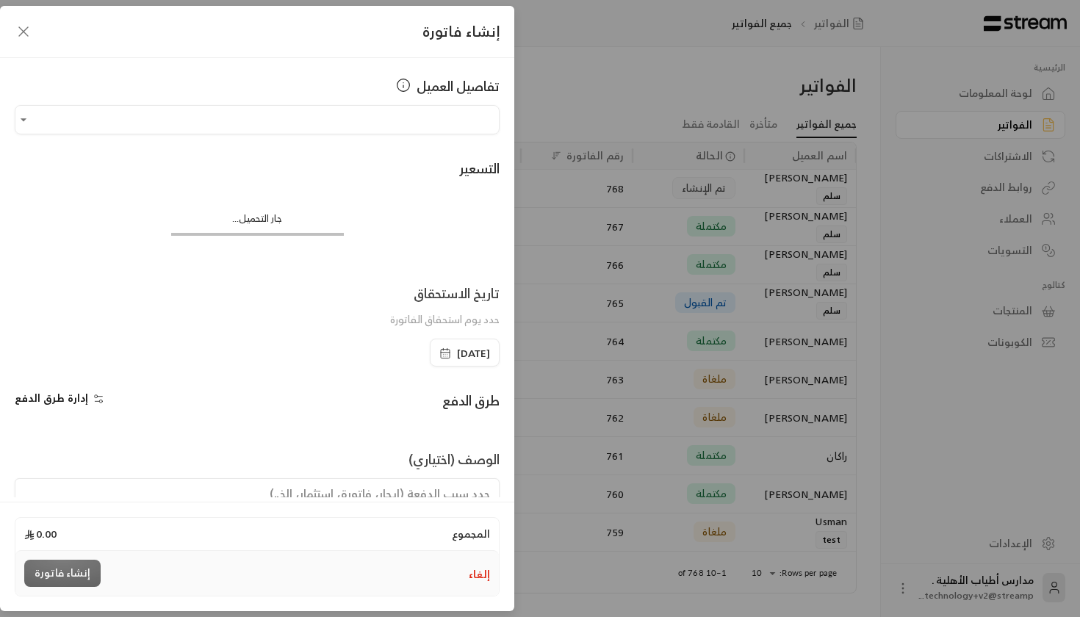
type input "**********"
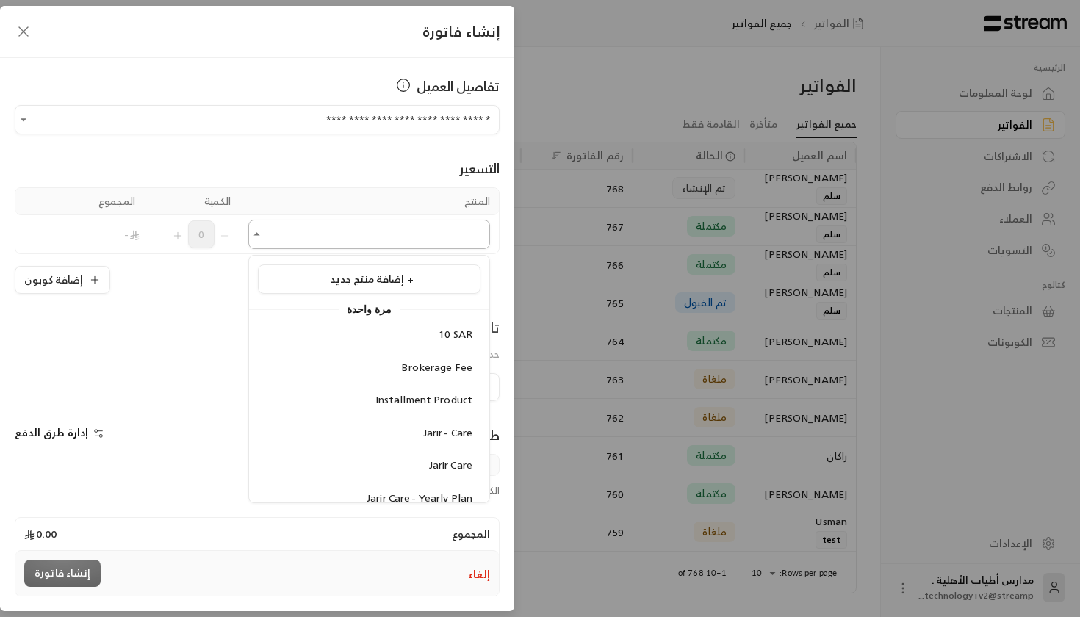
click at [321, 230] on input "اختر العميل" at bounding box center [369, 235] width 242 height 26
click at [323, 157] on div "التسعير المنتج الكمية المجموع اختر المنتج/المنتجات اختر المنتج/المنتجات 0 - إضا…" at bounding box center [257, 213] width 485 height 159
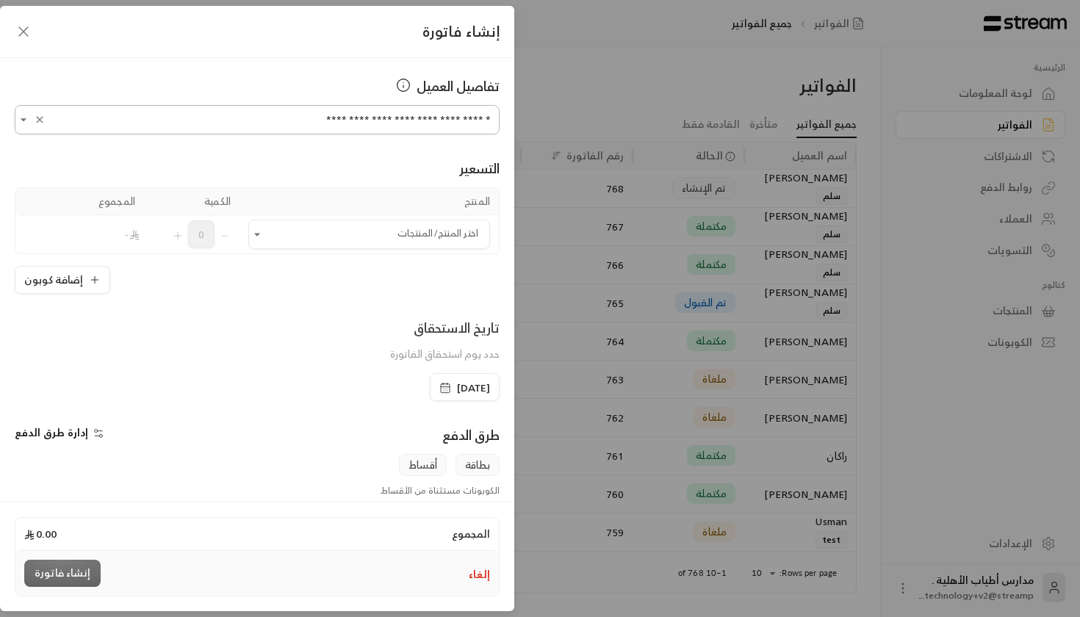
click at [398, 106] on div "**********" at bounding box center [257, 119] width 485 height 29
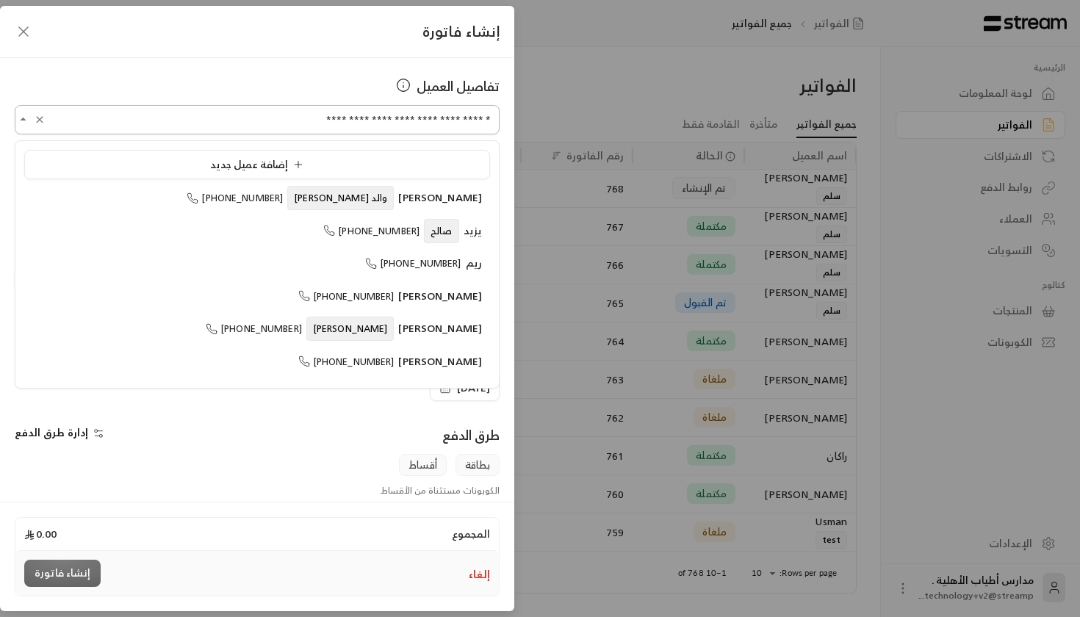
scroll to position [4221, 0]
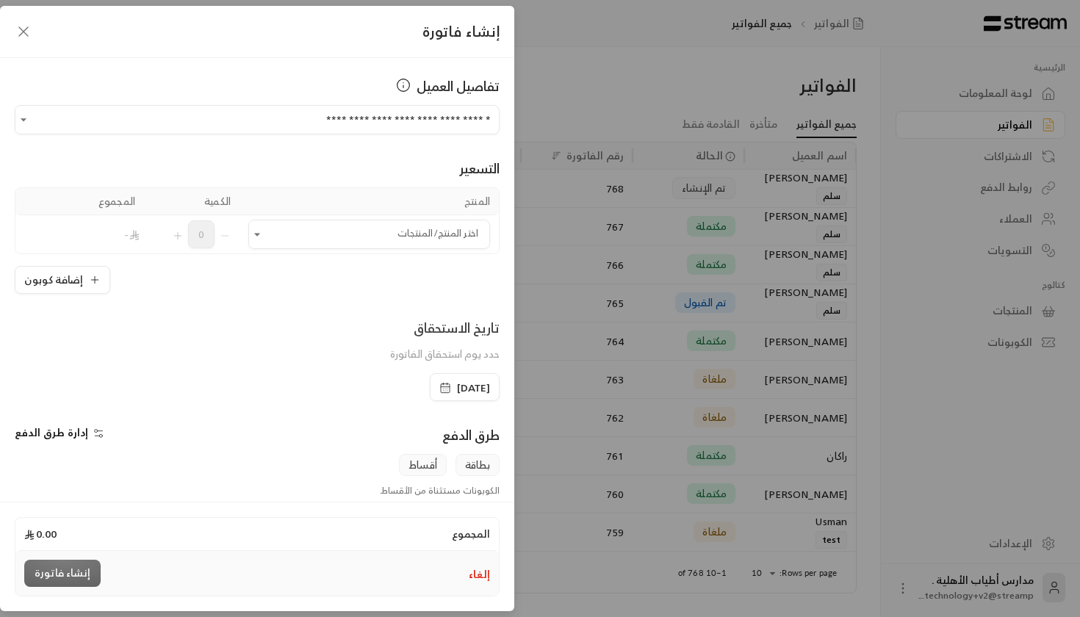
click at [23, 29] on icon "button" at bounding box center [24, 32] width 18 height 18
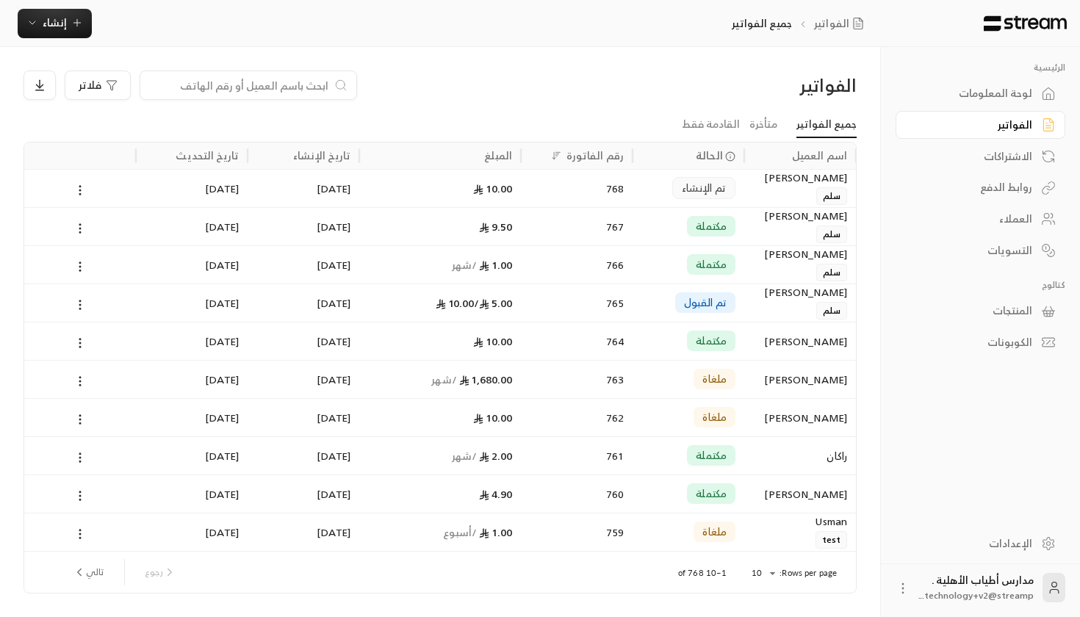
click at [1034, 219] on link "العملاء" at bounding box center [981, 219] width 170 height 29
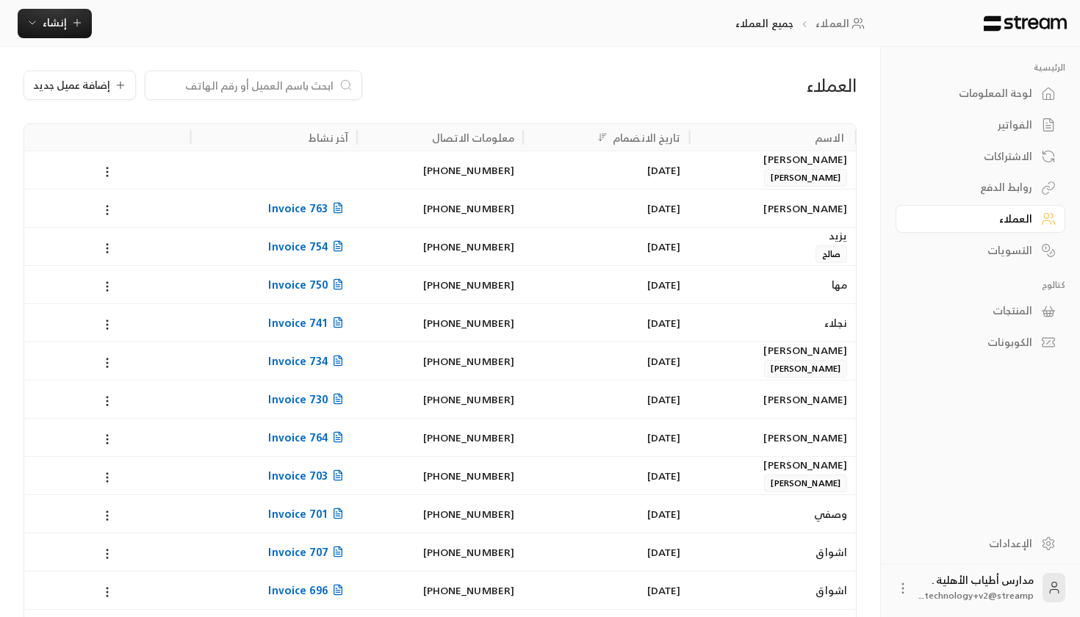
click at [206, 79] on input at bounding box center [243, 85] width 179 height 16
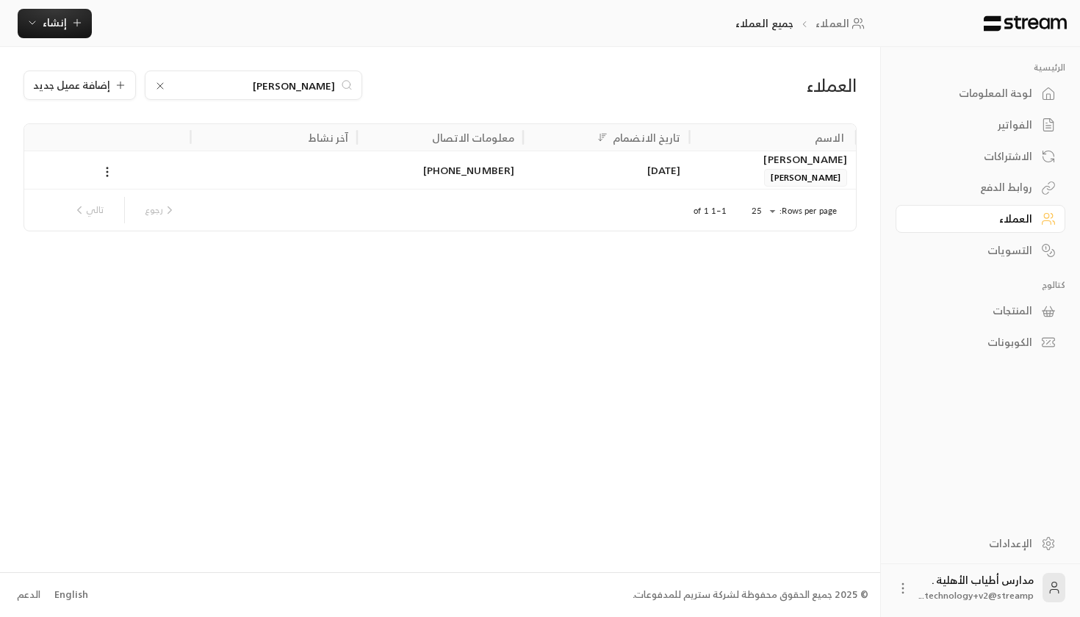
type input "ابو عبدالرحمن"
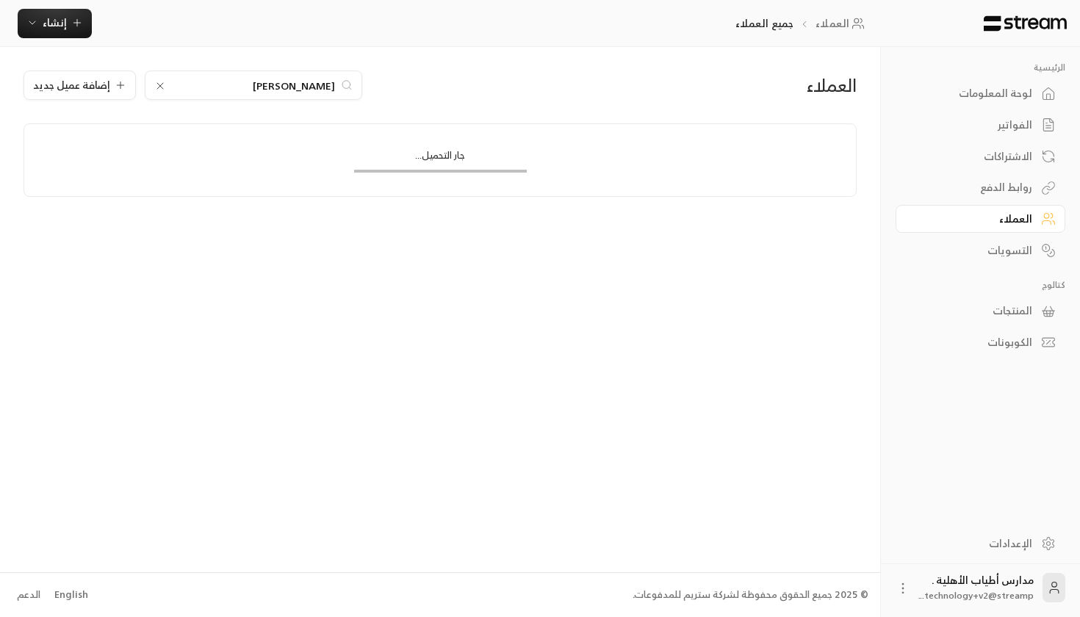
click at [435, 191] on div "جار التحميل..." at bounding box center [440, 160] width 220 height 72
click at [442, 173] on div "جار التحميل..." at bounding box center [440, 160] width 220 height 72
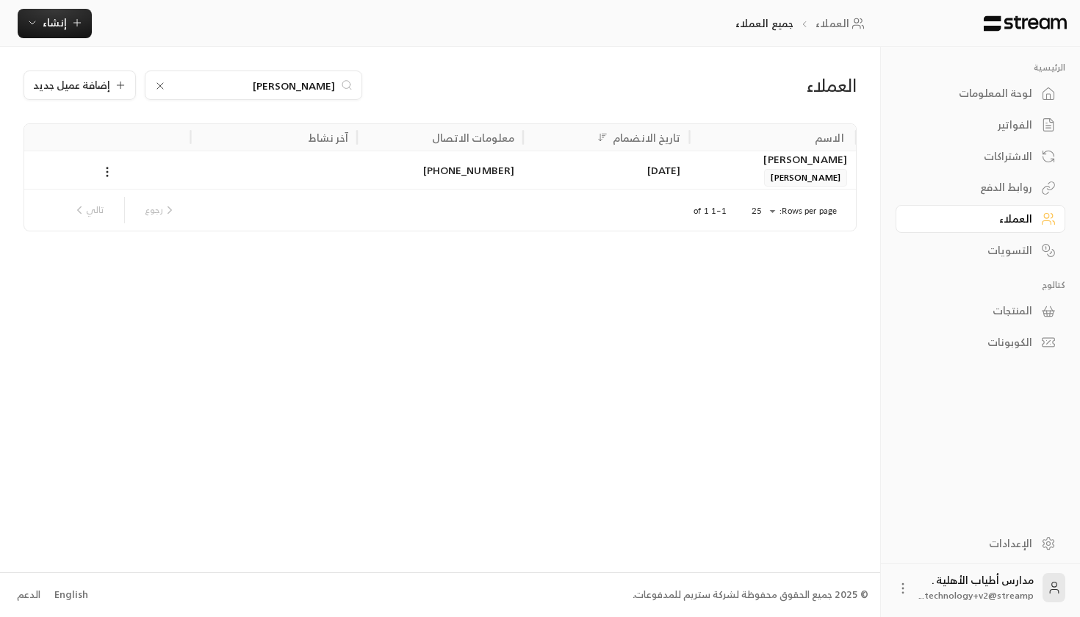
click at [468, 150] on div "معلومات الاتصال" at bounding box center [440, 137] width 148 height 26
click at [481, 173] on div "+966555455377" at bounding box center [440, 169] width 148 height 37
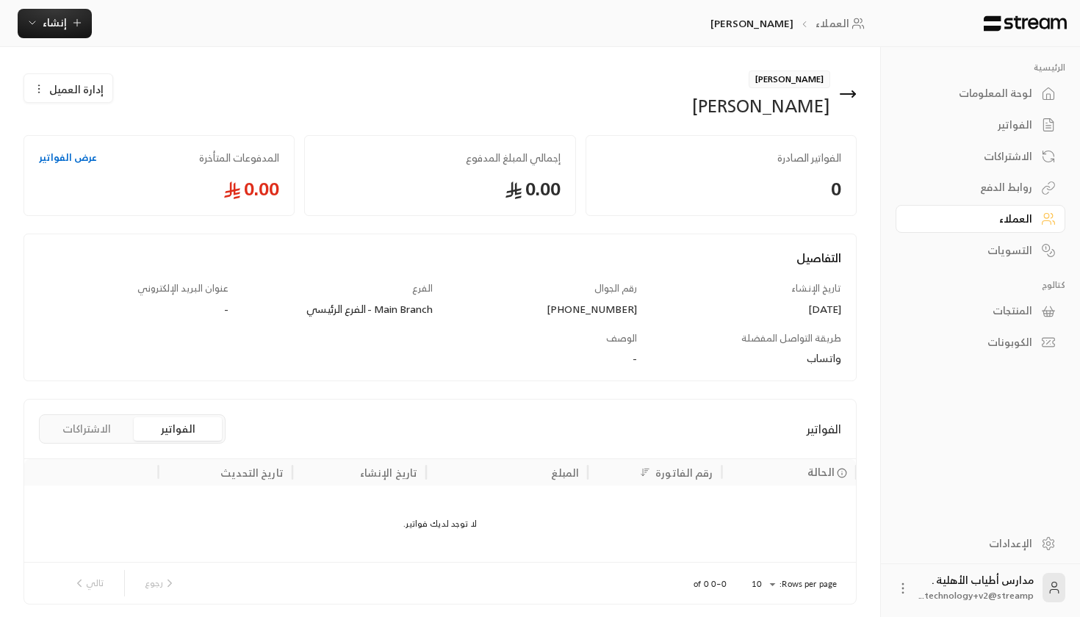
click at [68, 78] on button "إدارة العميل" at bounding box center [68, 88] width 88 height 29
click at [115, 138] on link "تعديل" at bounding box center [79, 132] width 91 height 26
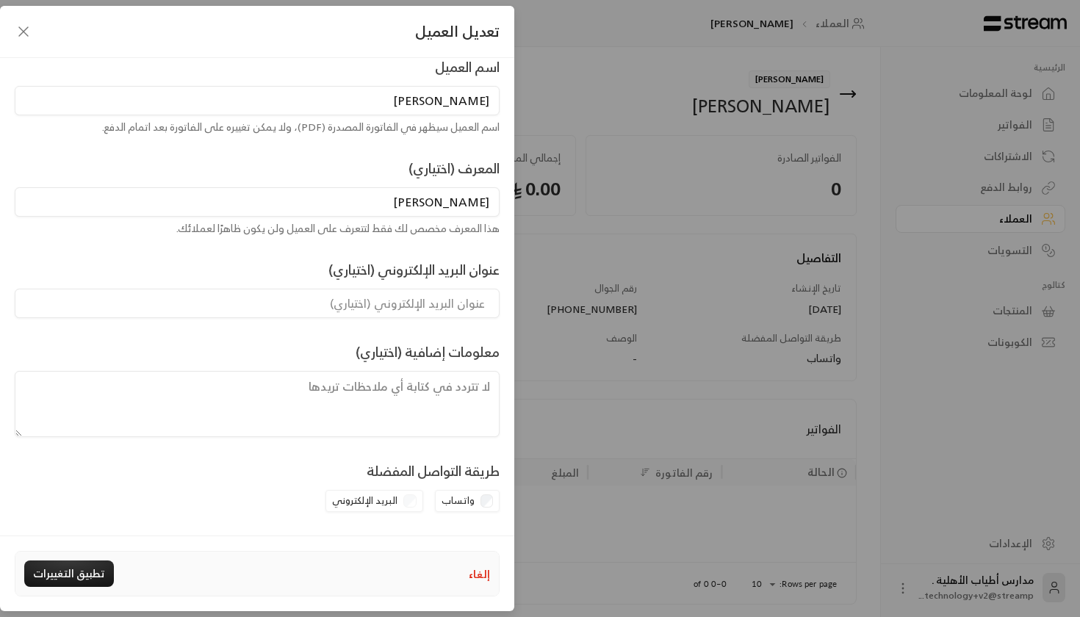
scroll to position [120, 0]
click at [404, 508] on div "البريد الإلكتروني" at bounding box center [375, 502] width 98 height 22
click at [407, 503] on div "البريد الإلكتروني" at bounding box center [375, 502] width 98 height 22
click at [432, 334] on div "رقم الجوال +966555455377 لأسباب أمنية، لا يمكن تعديل رقم هاتف العميل لاحقًا. +9…" at bounding box center [257, 197] width 500 height 482
click at [433, 314] on input "البريد الإلكتروني" at bounding box center [257, 304] width 485 height 29
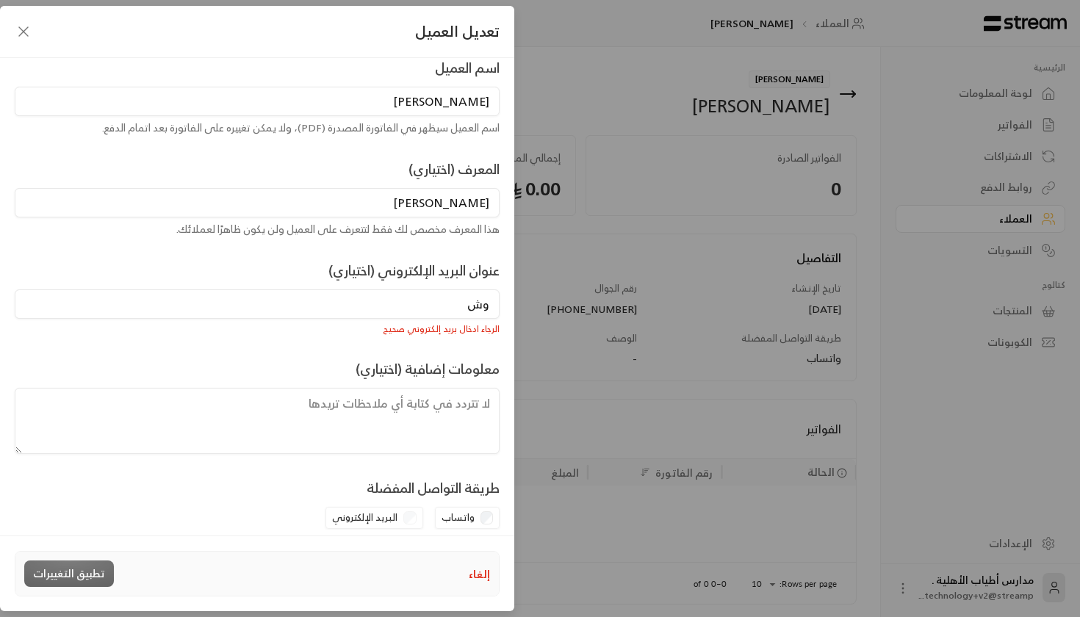
type input "و"
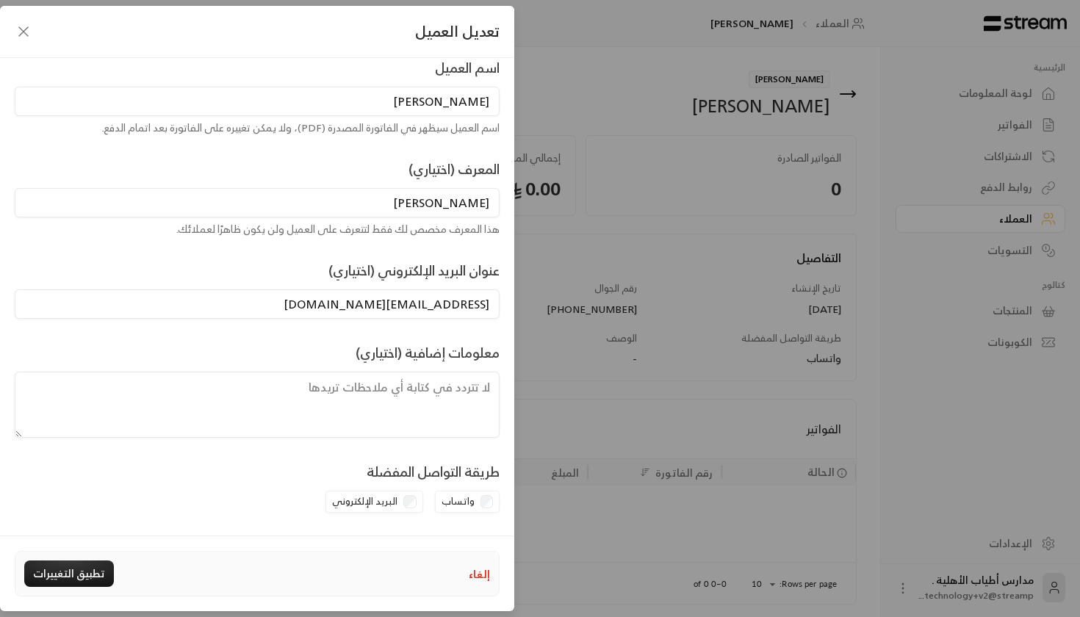
click at [379, 313] on input "maltuwaijri79@gmail.com" at bounding box center [257, 304] width 485 height 29
click at [379, 311] on input "maltuwaijri79@gmail.com" at bounding box center [257, 304] width 485 height 29
type input "@gmail.com"
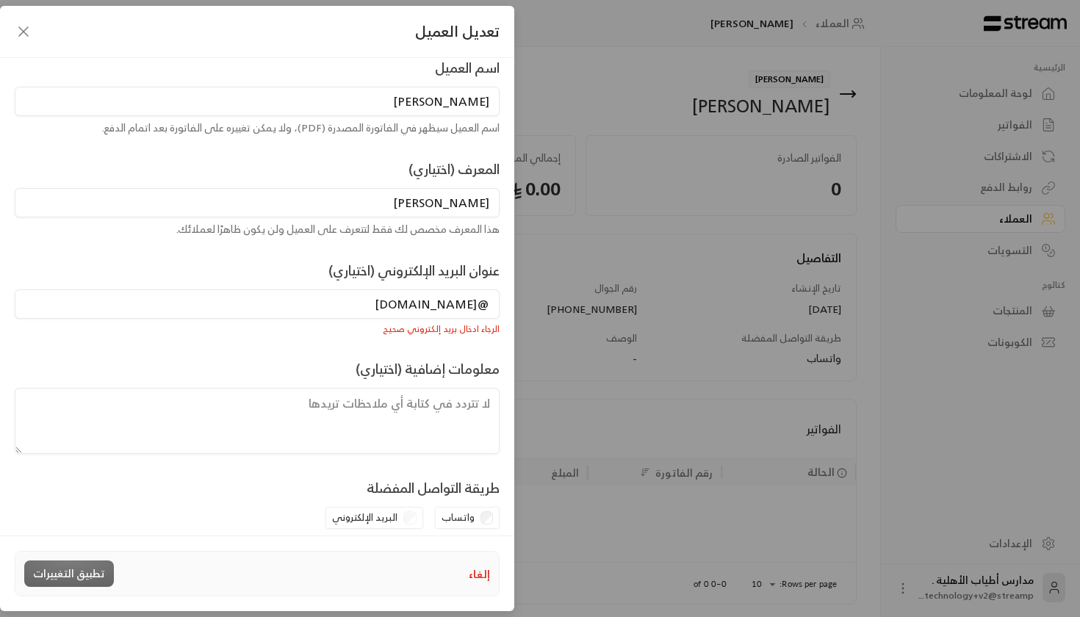
click at [380, 302] on input "@gmail.com" at bounding box center [257, 304] width 485 height 29
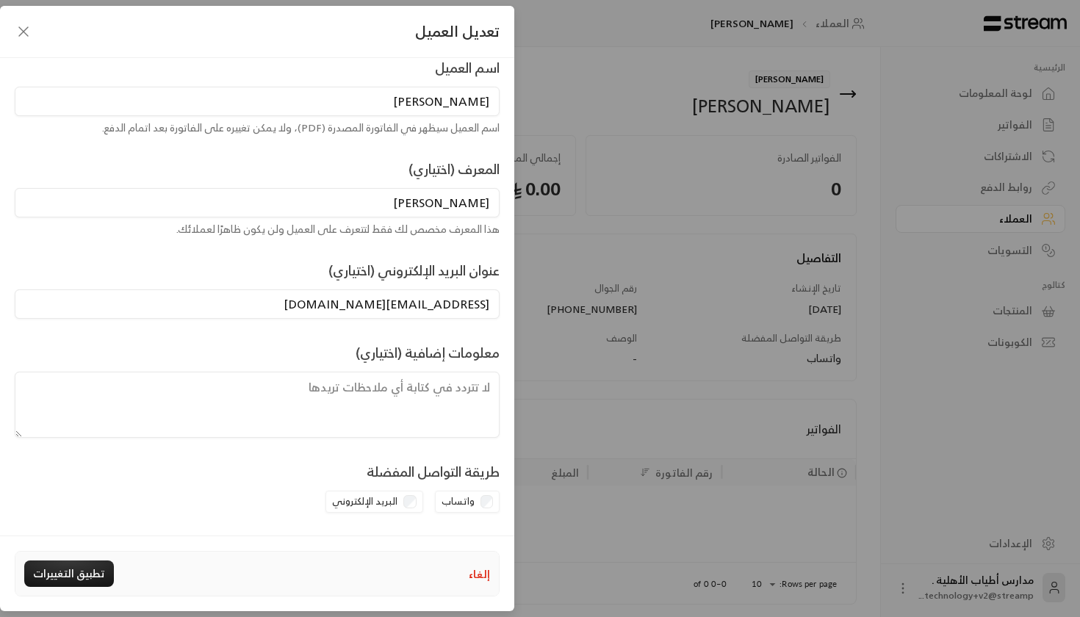
type input "a.aaa1424@gmail.com"
click at [316, 349] on div "معلومات إضافية (اختياري)" at bounding box center [257, 390] width 500 height 96
click at [68, 568] on button "تطبيق التغييرات" at bounding box center [69, 574] width 90 height 26
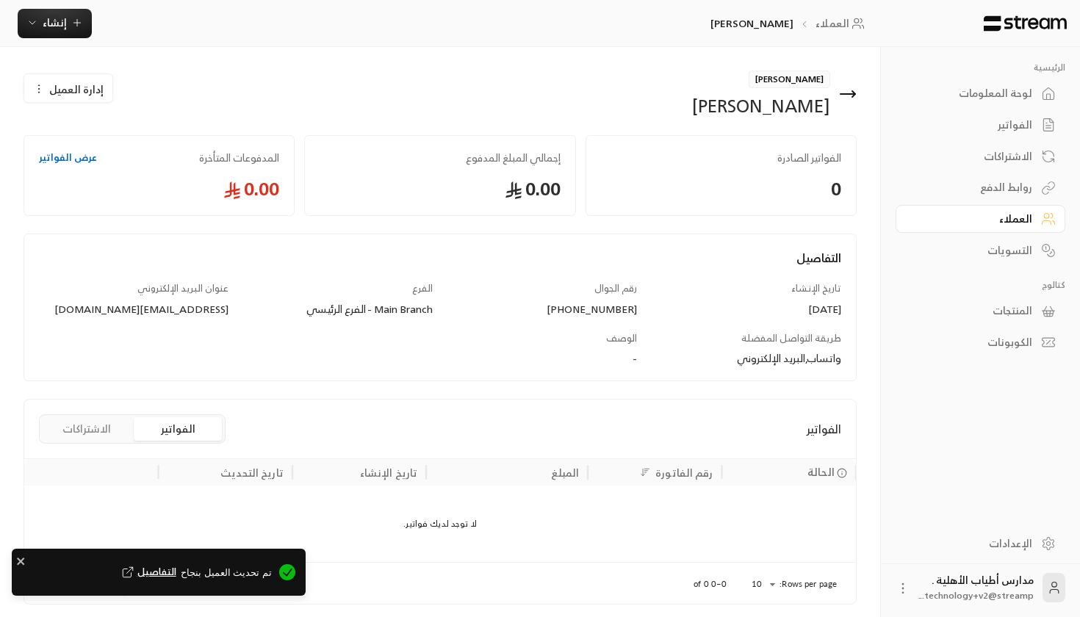
scroll to position [0, 0]
click at [68, 34] on button "إنشاء" at bounding box center [55, 23] width 74 height 29
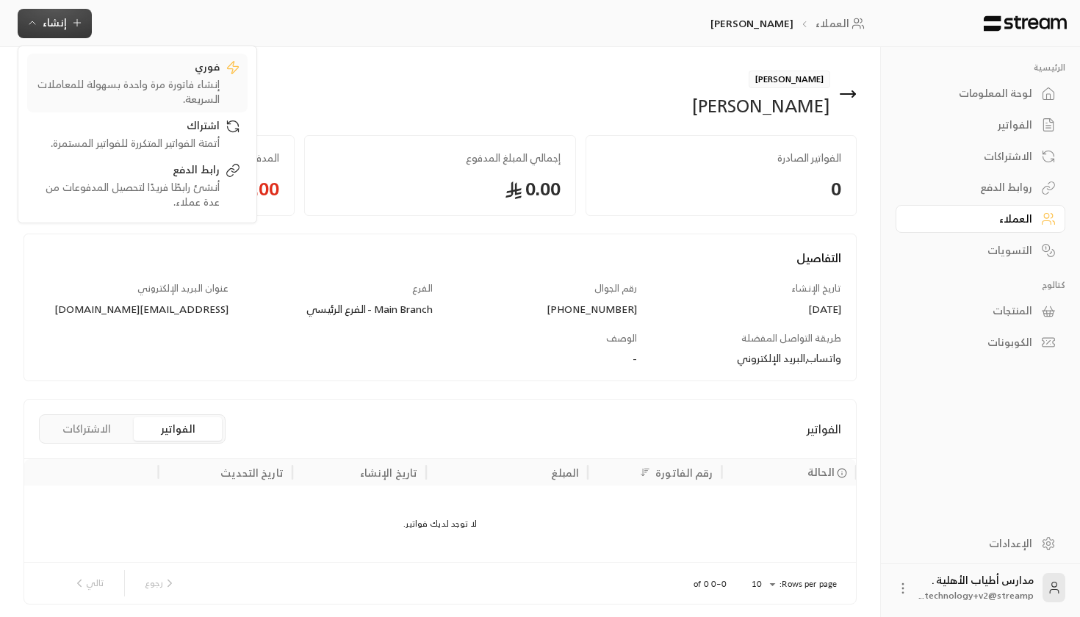
click at [84, 90] on div "إنشاء فاتورة مرة واحدة بسهولة للمعاملات السريعة." at bounding box center [127, 91] width 185 height 29
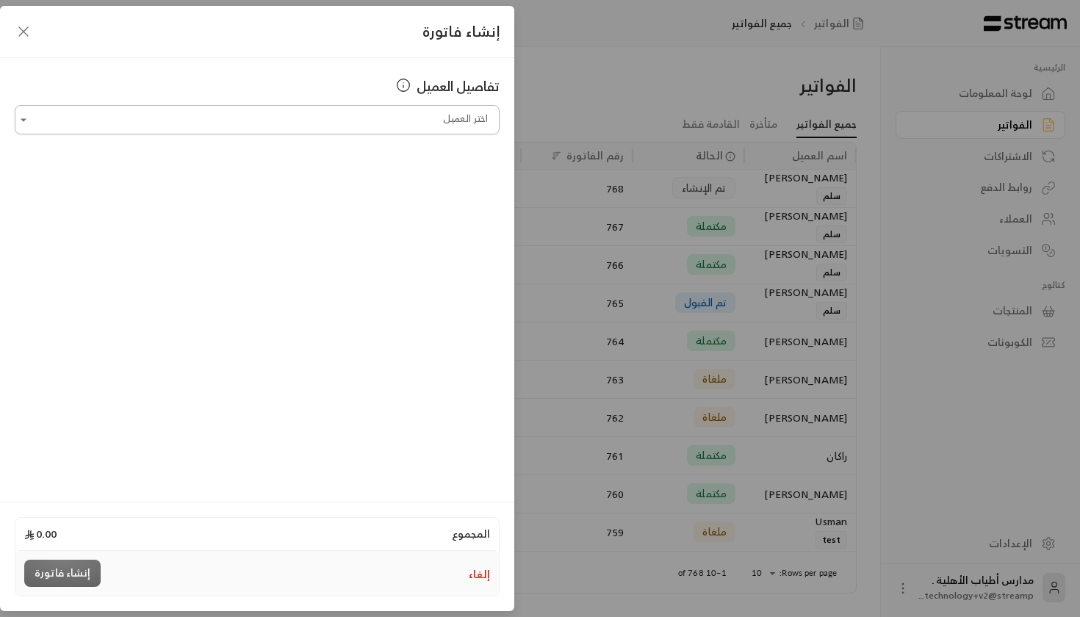
click at [356, 121] on input "اختر العميل" at bounding box center [257, 120] width 485 height 26
type input "*"
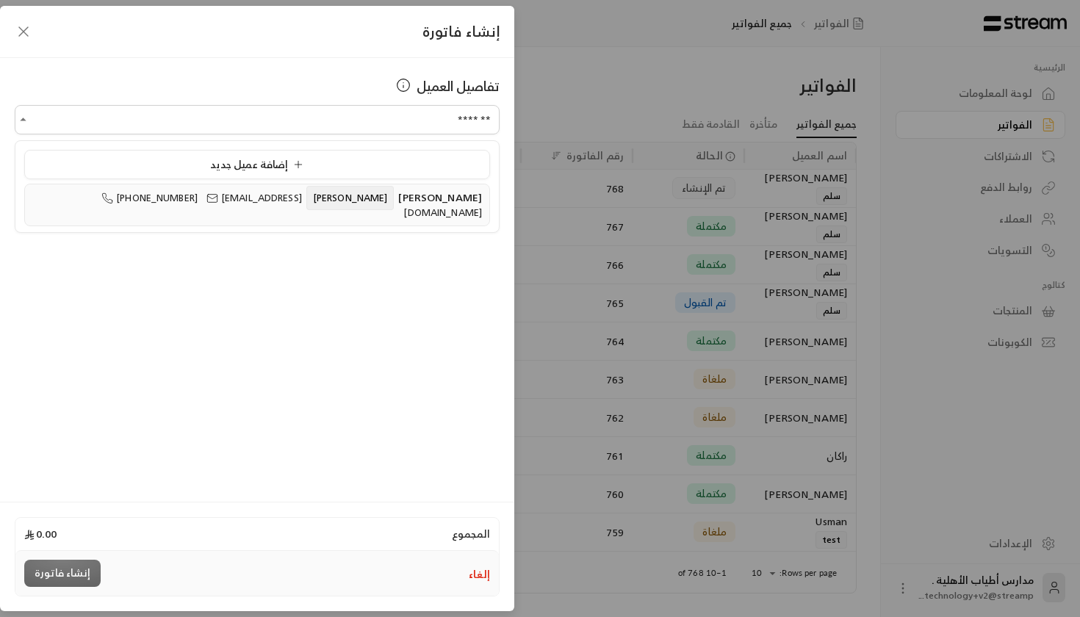
click at [334, 209] on li "احمد ابو عبدالرحمن +966555455377 a.aaa1424@gmail.com" at bounding box center [257, 205] width 466 height 43
type input "**********"
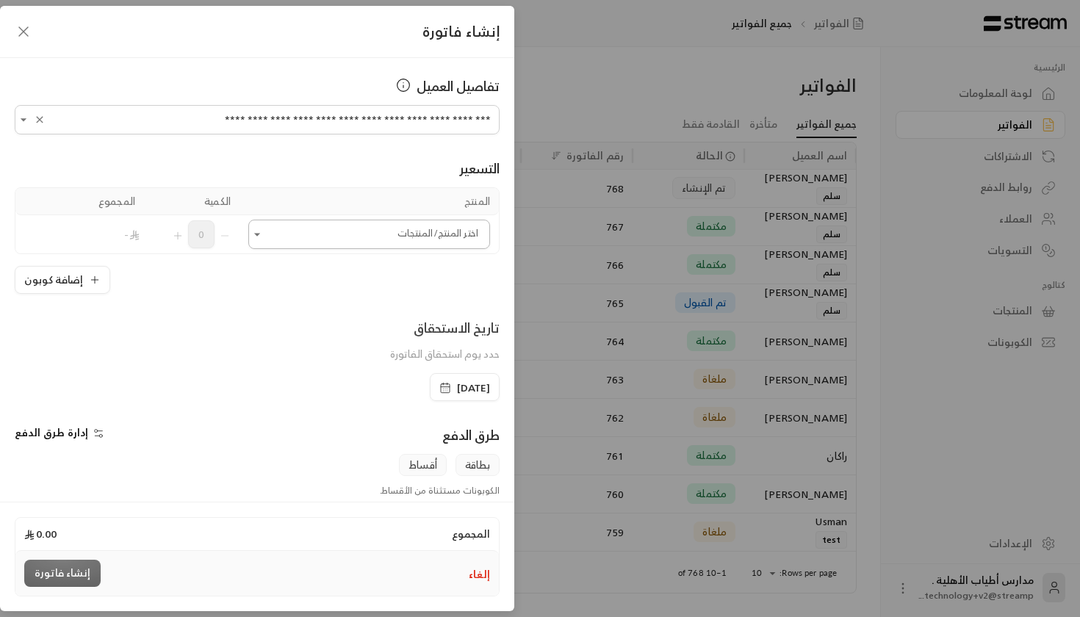
click at [403, 237] on input "اختر العميل" at bounding box center [369, 235] width 242 height 26
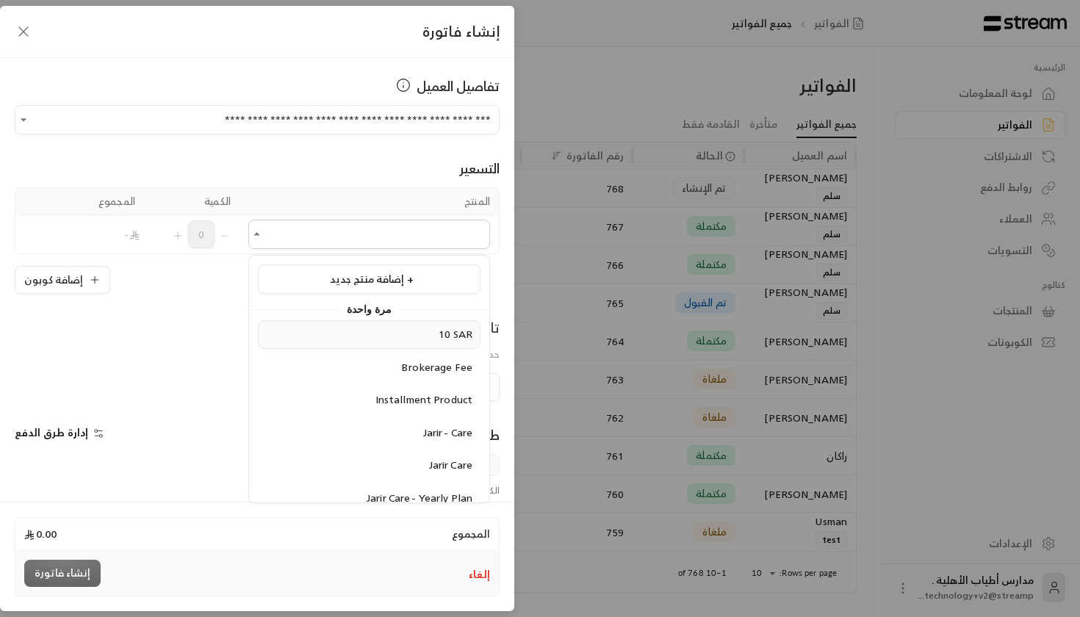
click at [391, 334] on div "10 SAR" at bounding box center [369, 334] width 206 height 15
type input "******"
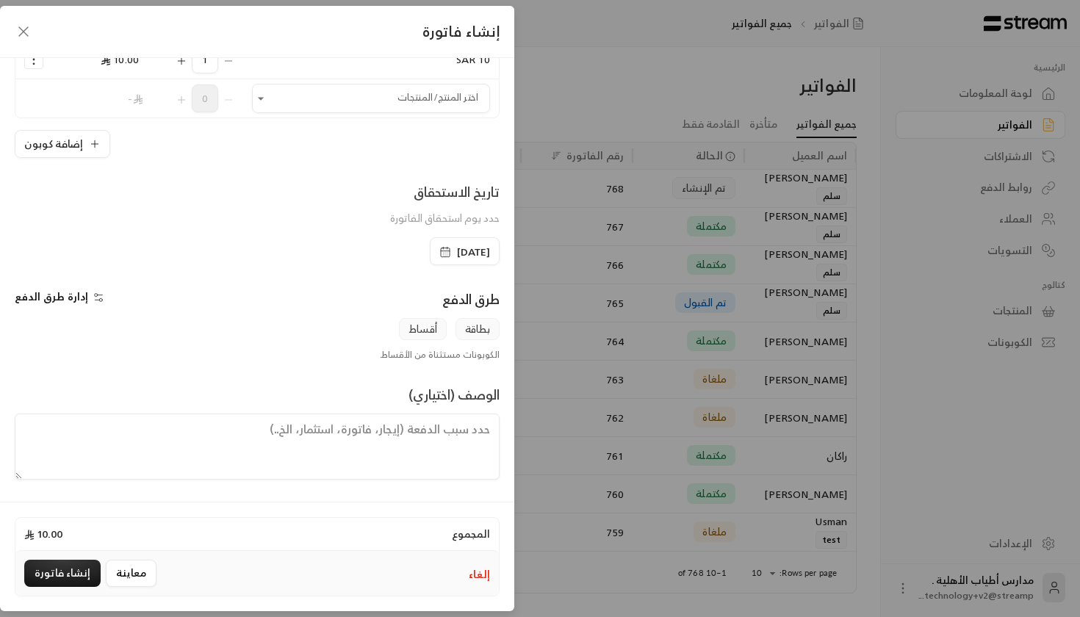
scroll to position [175, 0]
click at [46, 569] on button "إنشاء فاتورة" at bounding box center [62, 573] width 76 height 27
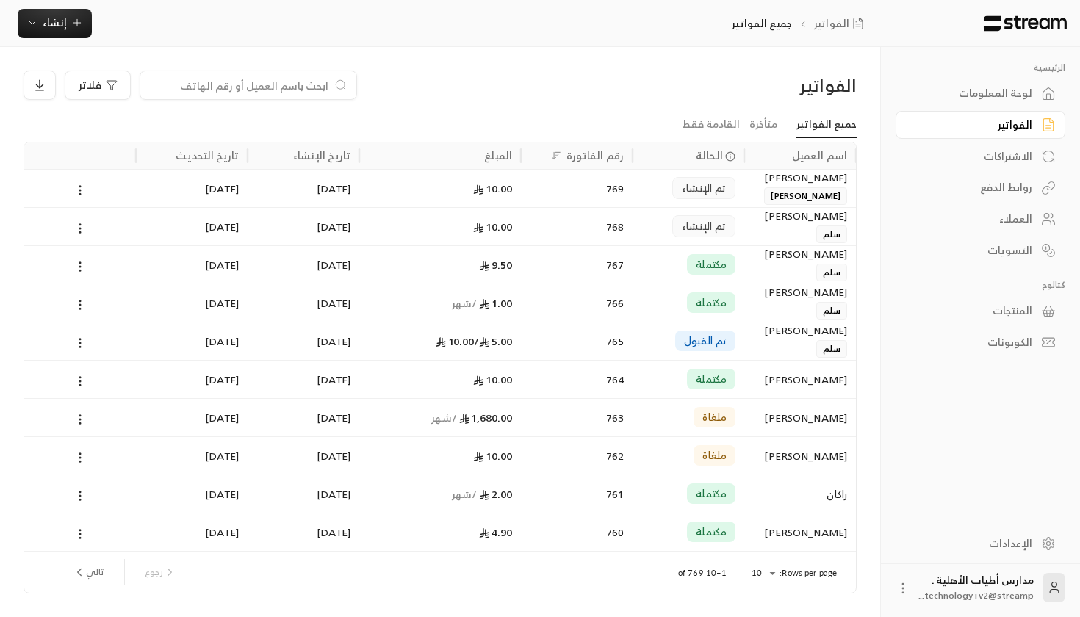
click at [581, 194] on div "769" at bounding box center [577, 188] width 94 height 37
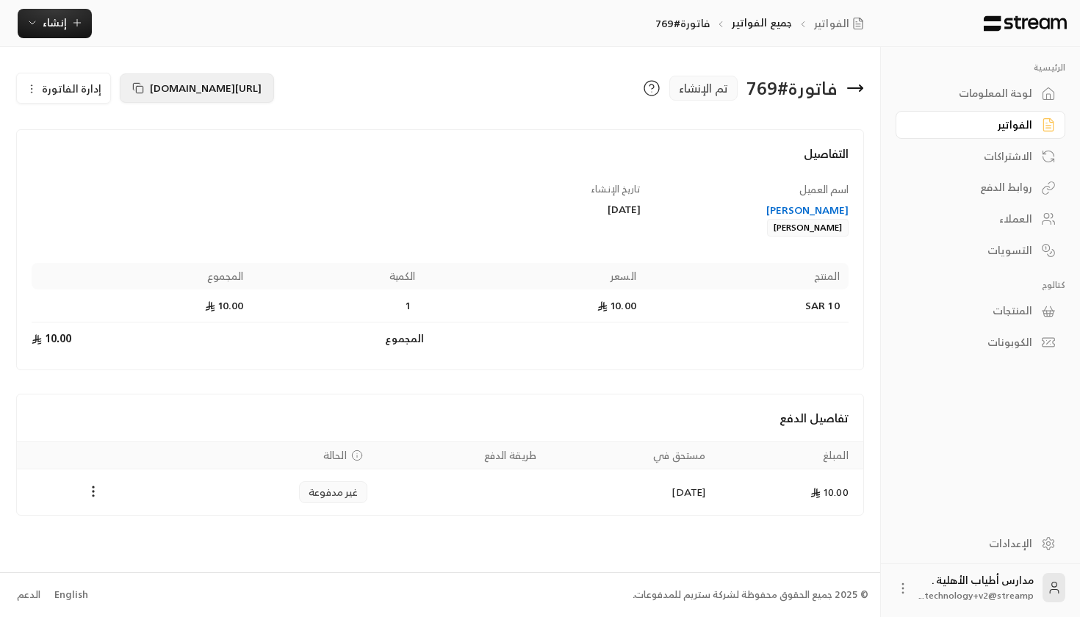
click at [150, 95] on span "https://streampay.sa/s/OL2WF" at bounding box center [206, 88] width 112 height 18
